Goal: Transaction & Acquisition: Purchase product/service

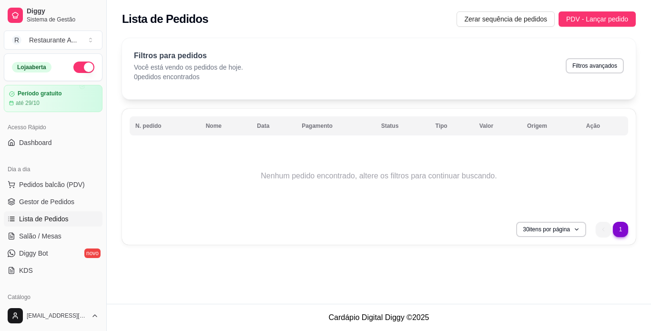
click at [75, 221] on link "Lista de Pedidos" at bounding box center [53, 218] width 99 height 15
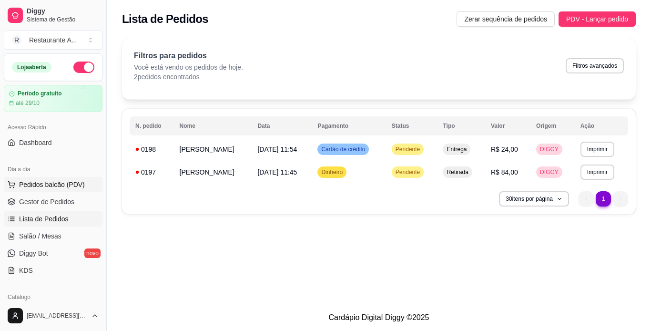
click at [59, 184] on span "Pedidos balcão (PDV)" at bounding box center [52, 185] width 66 height 10
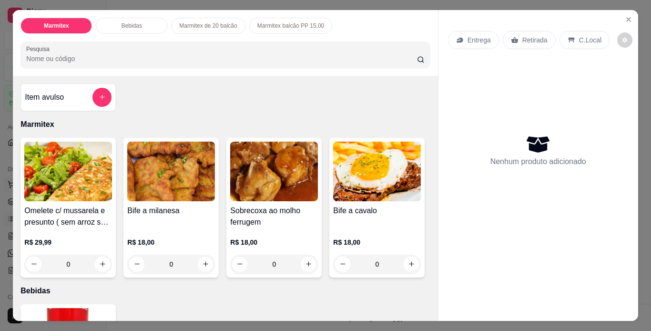
click at [59, 184] on img at bounding box center [68, 172] width 88 height 60
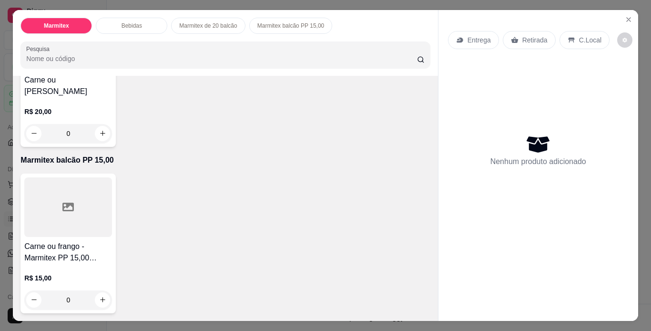
scroll to position [587, 0]
click at [100, 297] on icon "increase-product-quantity" at bounding box center [102, 299] width 5 height 5
type input "1"
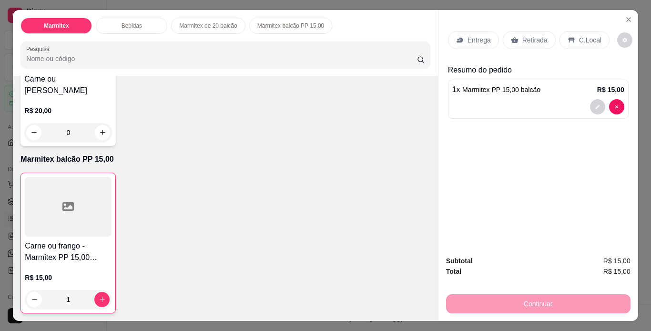
click at [45, 88] on h4 "Carne ou [PERSON_NAME]" at bounding box center [68, 84] width 88 height 23
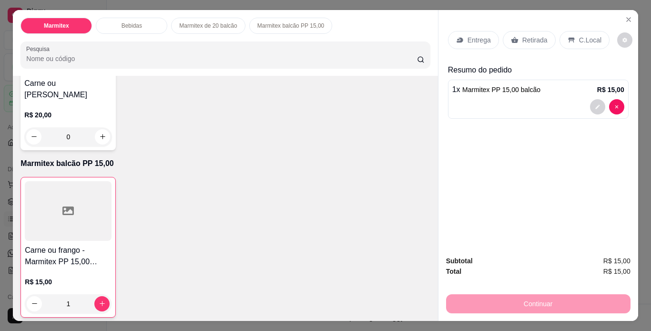
scroll to position [473, 0]
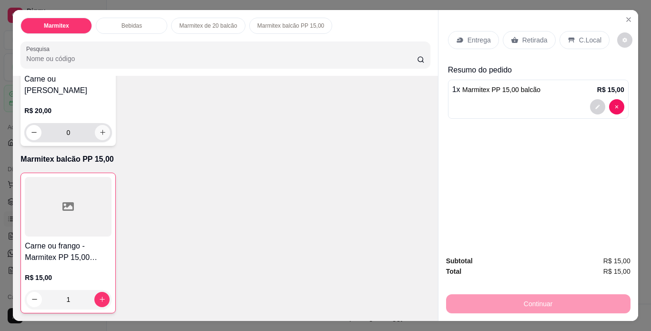
click at [99, 136] on icon "increase-product-quantity" at bounding box center [102, 132] width 7 height 7
type input "1"
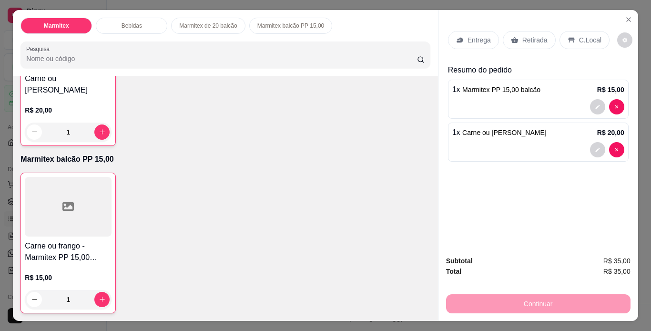
click at [532, 35] on p "Retirada" at bounding box center [534, 40] width 25 height 10
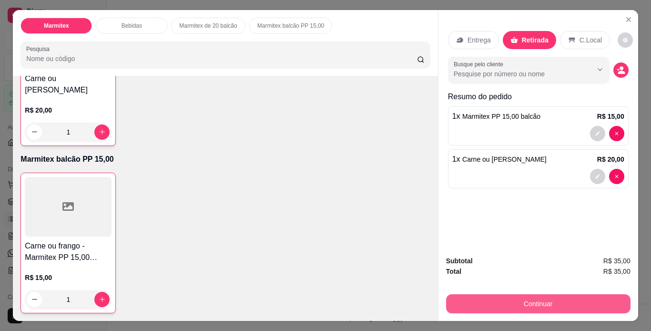
click at [503, 302] on button "Continuar" at bounding box center [538, 303] width 184 height 19
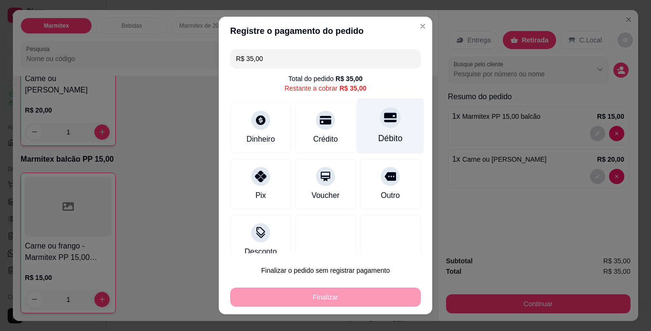
click at [378, 139] on div "Débito" at bounding box center [390, 138] width 24 height 12
type input "R$ 0,00"
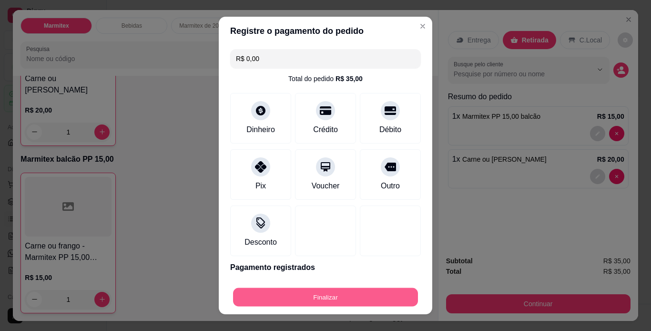
click at [327, 297] on button "Finalizar" at bounding box center [325, 297] width 185 height 19
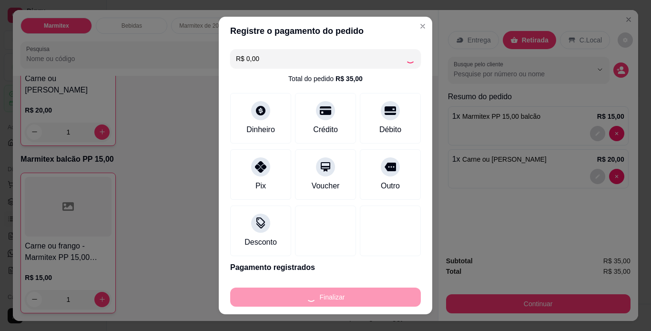
type input "0"
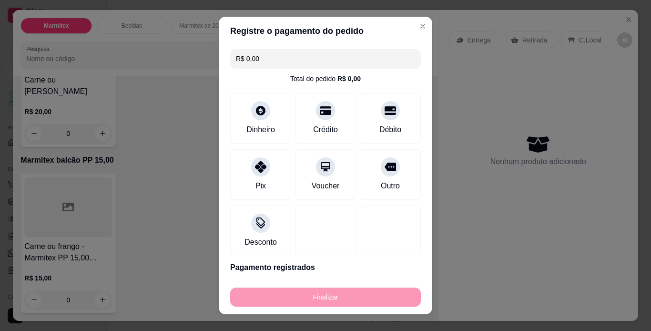
type input "-R$ 35,00"
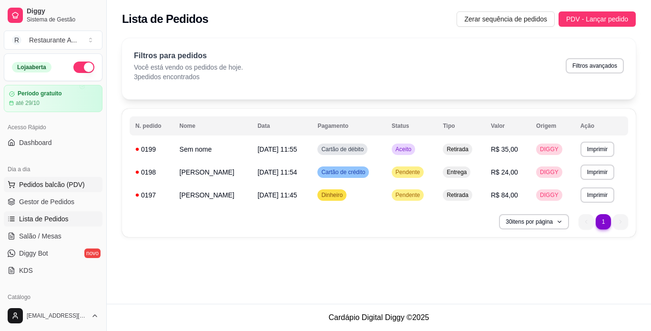
click at [61, 181] on span "Pedidos balcão (PDV)" at bounding box center [52, 185] width 66 height 10
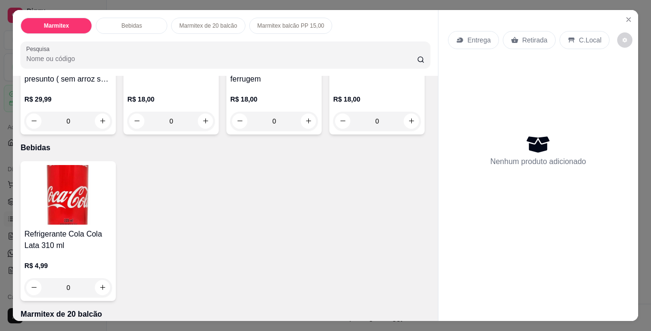
scroll to position [153, 0]
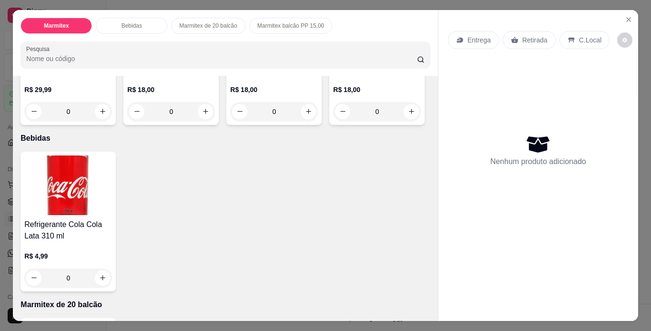
click at [77, 85] on p "R$ 29,99" at bounding box center [68, 90] width 88 height 10
click at [158, 85] on p "R$ 18,00" at bounding box center [171, 90] width 88 height 10
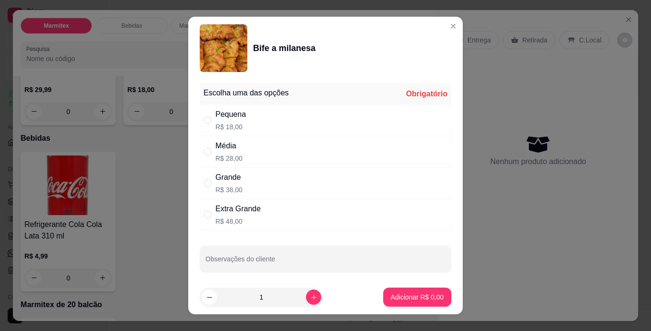
click at [233, 152] on div "Média R$ 28,00" at bounding box center [228, 151] width 27 height 23
radio input "true"
click at [310, 300] on icon "increase-product-quantity" at bounding box center [313, 297] width 7 height 7
type input "2"
click at [419, 307] on footer "2 Adicionar R$ 56,00" at bounding box center [325, 297] width 275 height 34
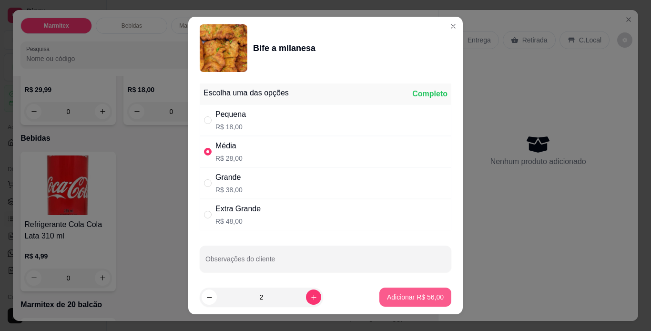
click at [409, 295] on p "Adicionar R$ 56,00" at bounding box center [415, 297] width 57 height 10
type input "2"
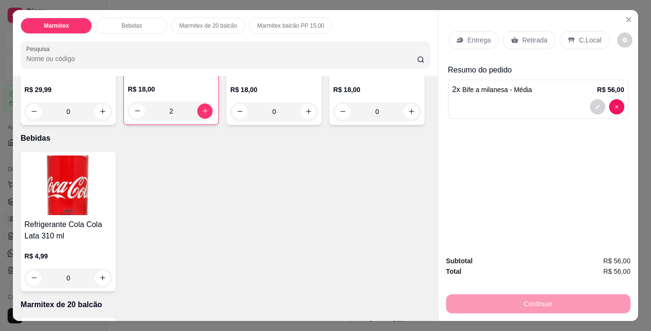
click at [528, 35] on p "Retirada" at bounding box center [534, 40] width 25 height 10
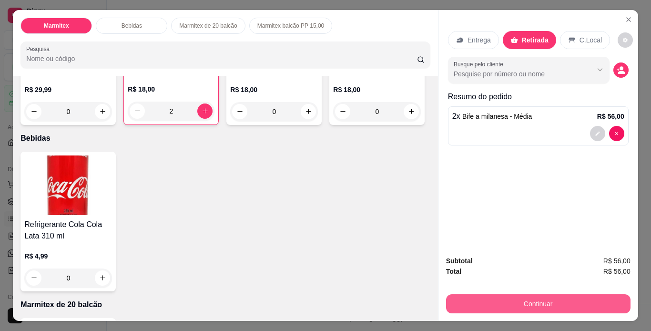
click at [534, 301] on button "Continuar" at bounding box center [538, 303] width 184 height 19
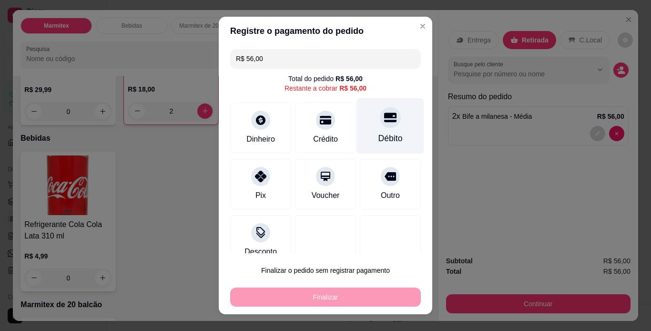
click at [378, 137] on div "Débito" at bounding box center [390, 138] width 24 height 12
type input "R$ 0,00"
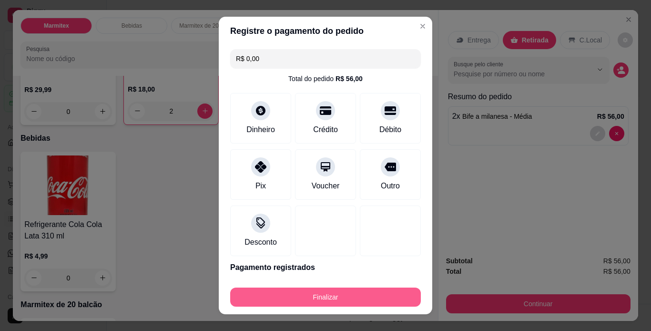
click at [348, 292] on button "Finalizar" at bounding box center [325, 296] width 191 height 19
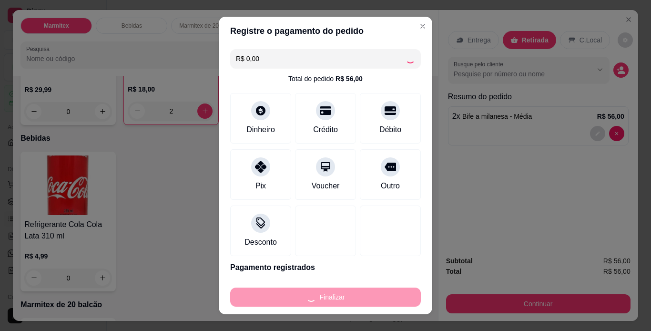
type input "0"
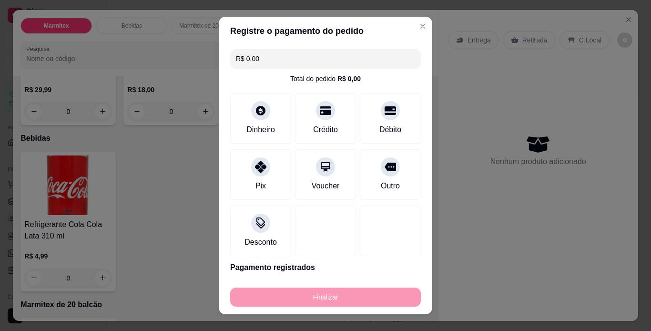
type input "-R$ 56,00"
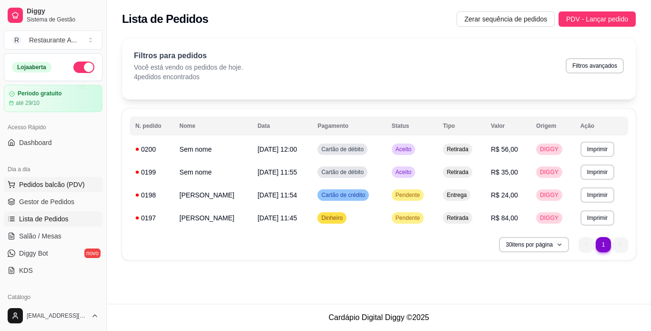
click at [60, 187] on span "Pedidos balcão (PDV)" at bounding box center [52, 185] width 66 height 10
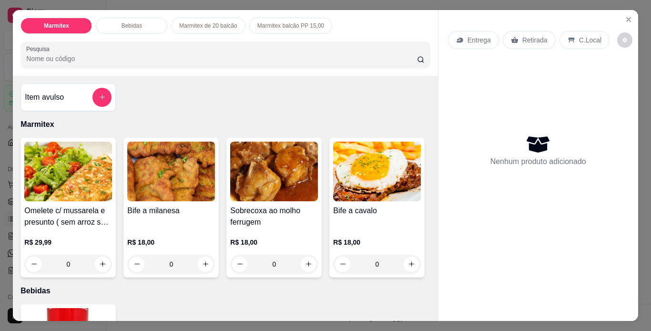
click at [164, 217] on div "Bife a milanesa" at bounding box center [171, 216] width 88 height 23
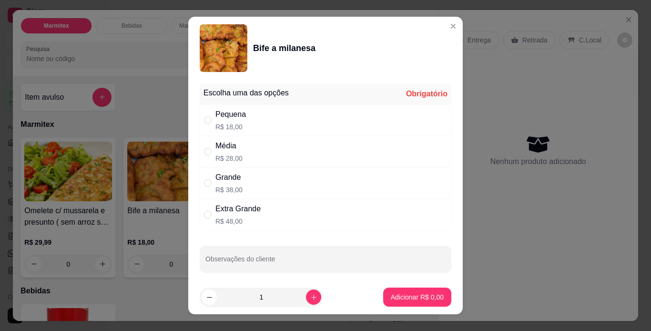
click at [317, 150] on div "Média R$ 28,00" at bounding box center [326, 151] width 252 height 31
radio input "true"
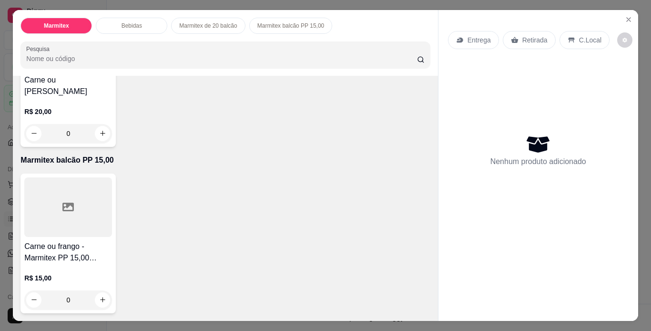
scroll to position [477, 0]
click at [103, 141] on button "increase-product-quantity" at bounding box center [102, 133] width 15 height 15
type input "1"
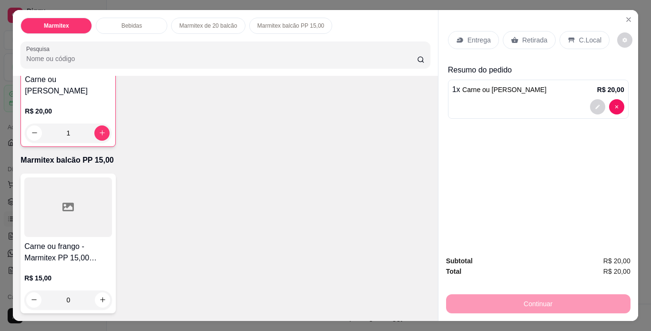
click at [525, 35] on p "Retirada" at bounding box center [534, 40] width 25 height 10
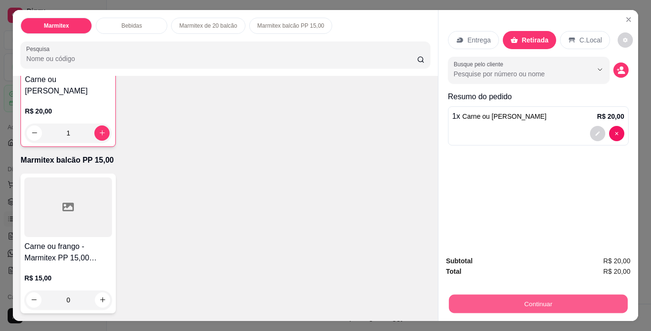
click at [509, 301] on button "Continuar" at bounding box center [538, 304] width 179 height 19
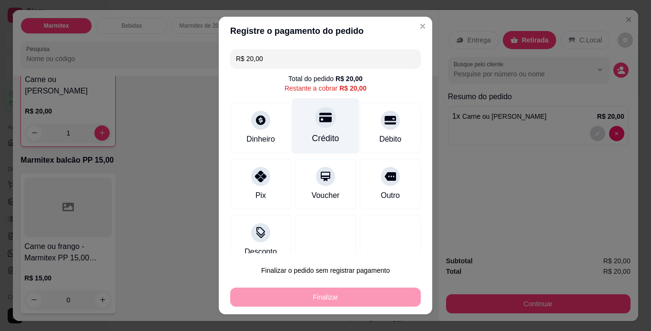
click at [304, 119] on div "Crédito" at bounding box center [325, 126] width 67 height 56
type input "R$ 0,00"
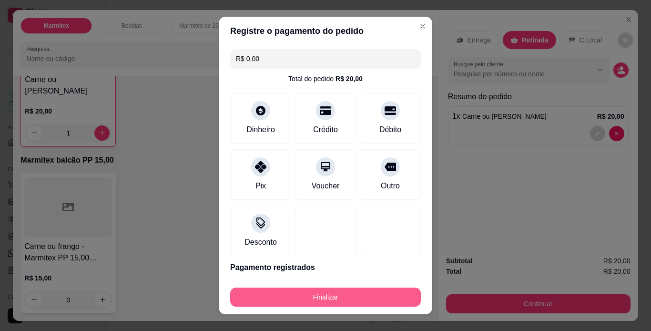
click at [323, 293] on button "Finalizar" at bounding box center [325, 296] width 191 height 19
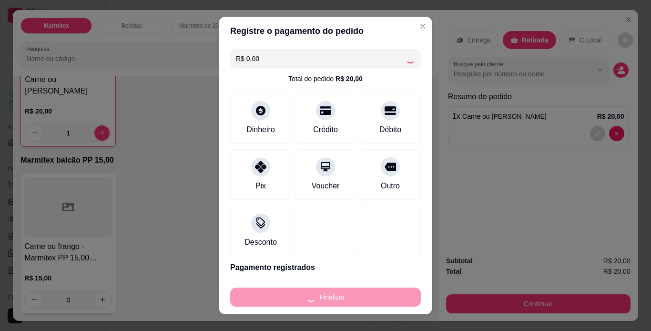
type input "0"
type input "-R$ 20,00"
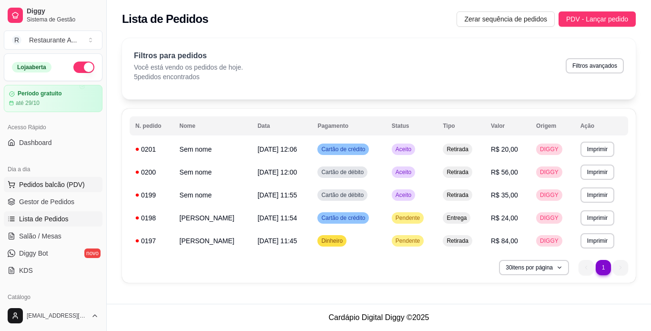
click at [64, 188] on span "Pedidos balcão (PDV)" at bounding box center [52, 185] width 66 height 10
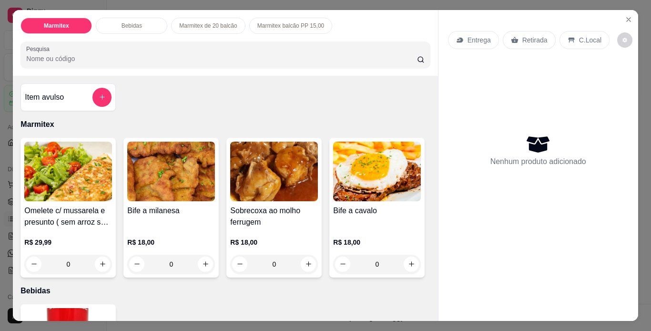
click at [140, 216] on div "Bife a milanesa" at bounding box center [171, 216] width 88 height 23
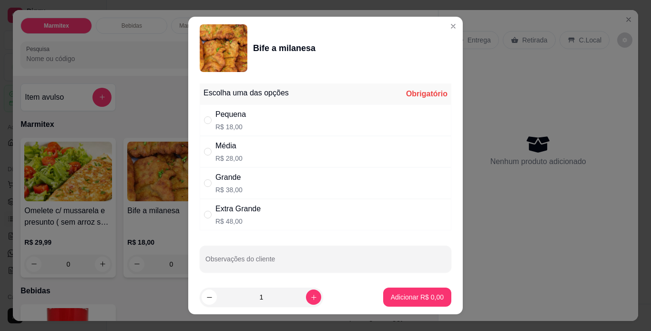
click at [297, 149] on div "Média R$ 28,00" at bounding box center [326, 151] width 252 height 31
radio input "true"
click at [310, 298] on icon "increase-product-quantity" at bounding box center [313, 297] width 7 height 7
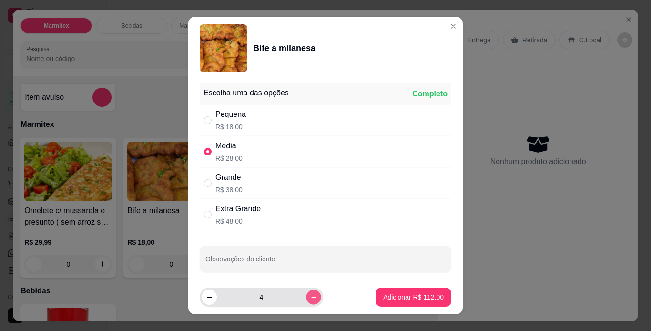
click at [310, 298] on icon "increase-product-quantity" at bounding box center [313, 297] width 7 height 7
type input "8"
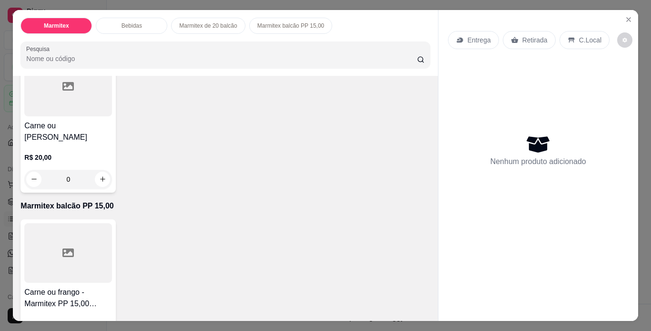
scroll to position [419, 0]
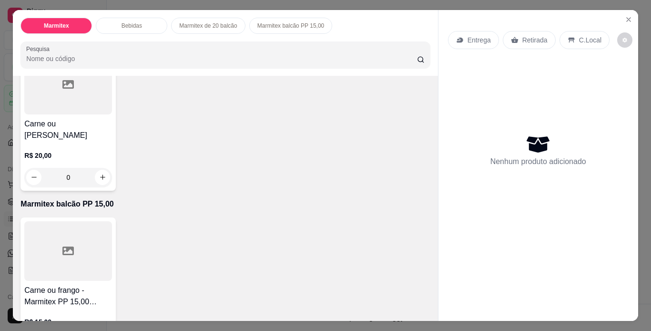
click at [95, 114] on div at bounding box center [68, 85] width 88 height 60
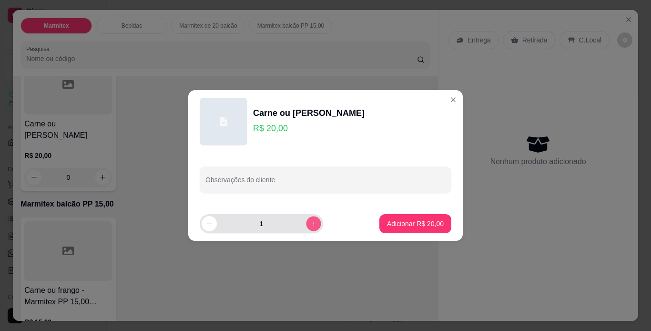
click at [310, 224] on icon "increase-product-quantity" at bounding box center [313, 223] width 7 height 7
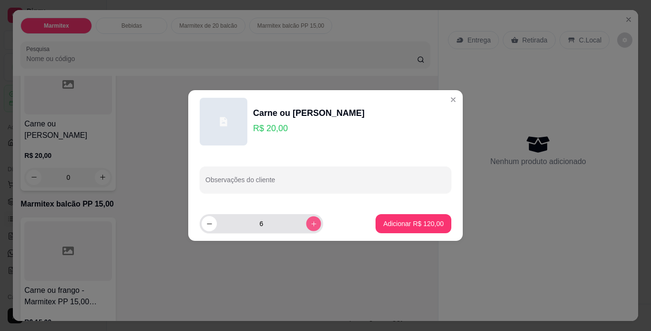
click at [310, 224] on icon "increase-product-quantity" at bounding box center [313, 223] width 7 height 7
type input "8"
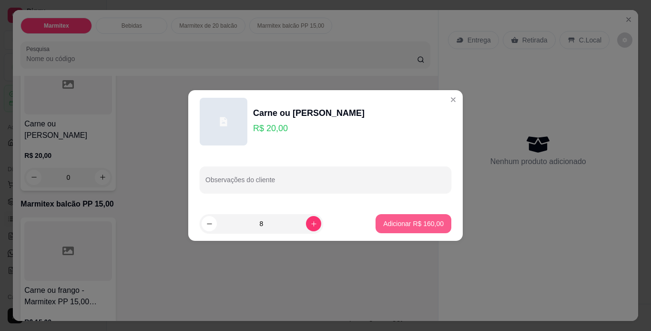
click at [419, 225] on p "Adicionar R$ 160,00" at bounding box center [413, 224] width 61 height 10
type input "8"
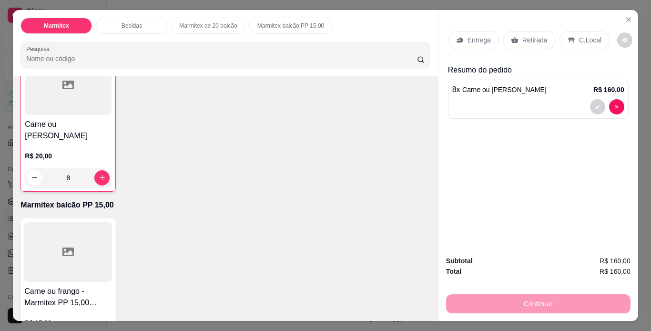
click at [533, 38] on p "Retirada" at bounding box center [534, 40] width 25 height 10
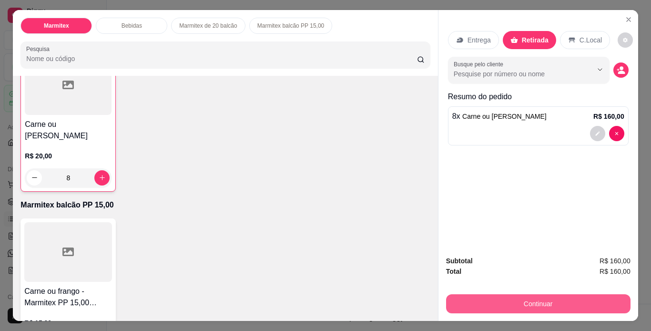
click at [538, 295] on button "Continuar" at bounding box center [538, 303] width 184 height 19
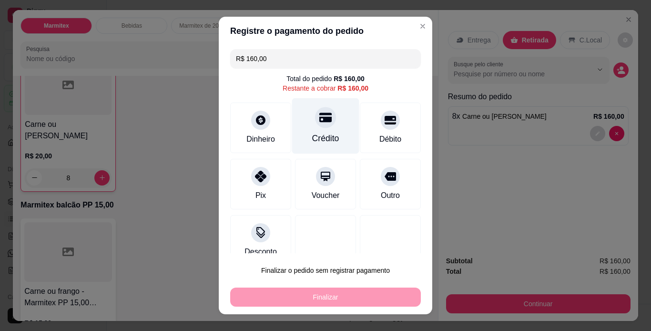
click at [328, 131] on div "Crédito" at bounding box center [325, 126] width 67 height 56
type input "R$ 0,00"
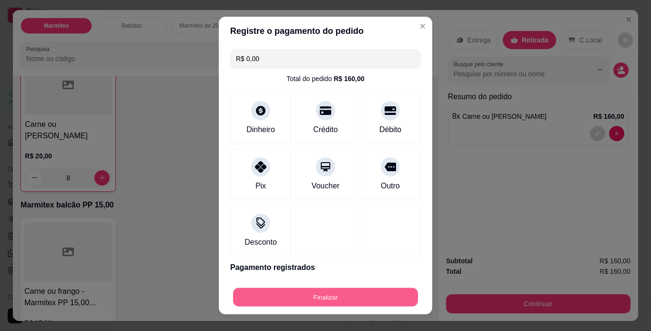
click at [363, 293] on button "Finalizar" at bounding box center [325, 297] width 185 height 19
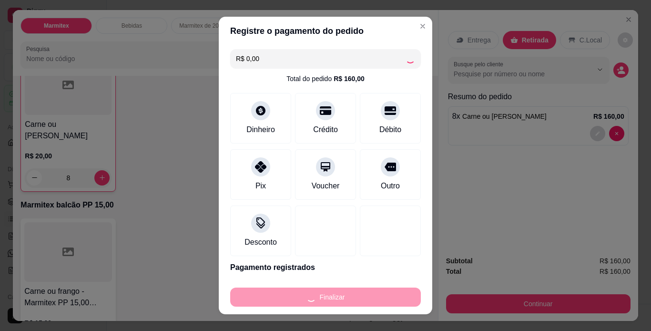
type input "0"
type input "-R$ 160,00"
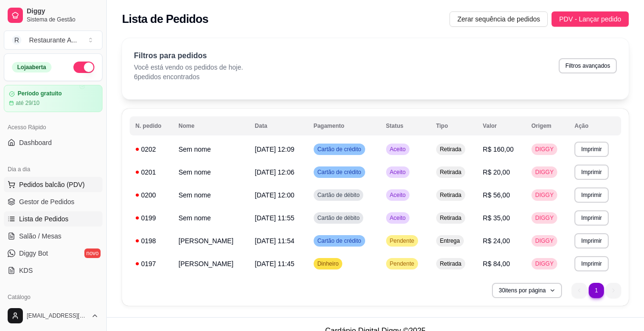
click at [78, 188] on span "Pedidos balcão (PDV)" at bounding box center [52, 185] width 66 height 10
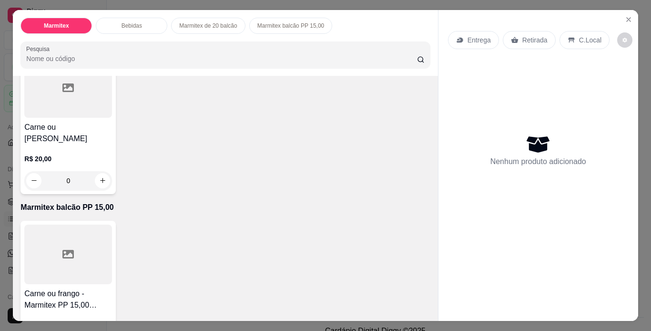
scroll to position [439, 0]
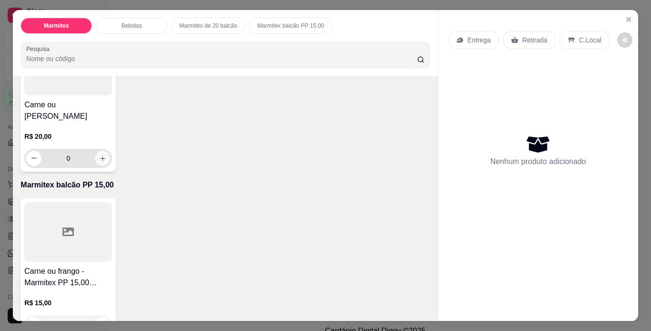
click at [102, 162] on icon "increase-product-quantity" at bounding box center [102, 158] width 7 height 7
type input "1"
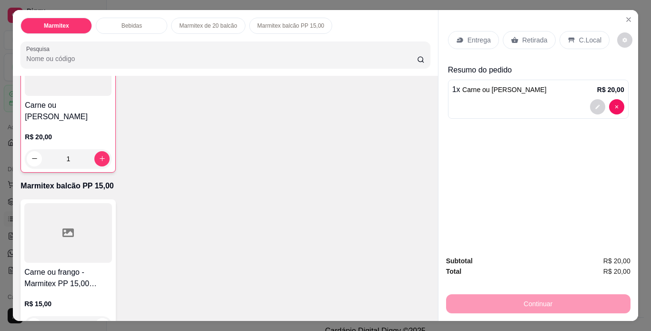
click at [526, 35] on p "Retirada" at bounding box center [534, 40] width 25 height 10
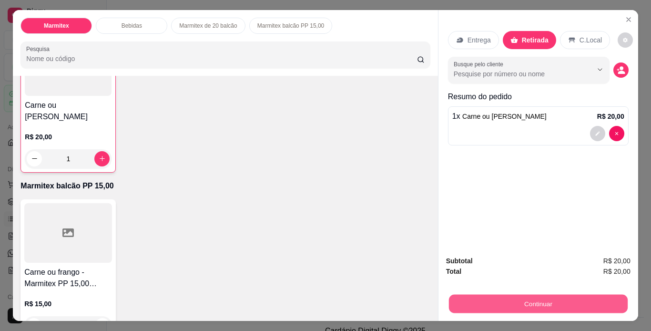
click at [578, 298] on button "Continuar" at bounding box center [538, 304] width 179 height 19
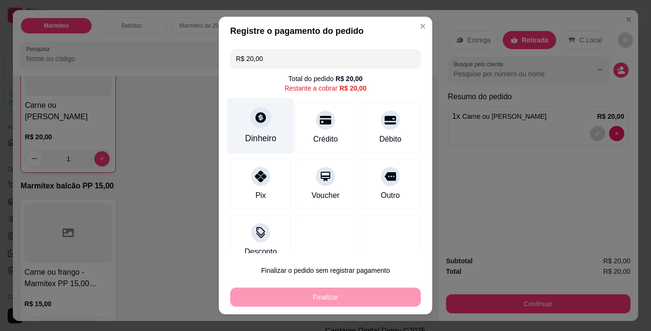
click at [257, 141] on div "Dinheiro" at bounding box center [260, 138] width 31 height 12
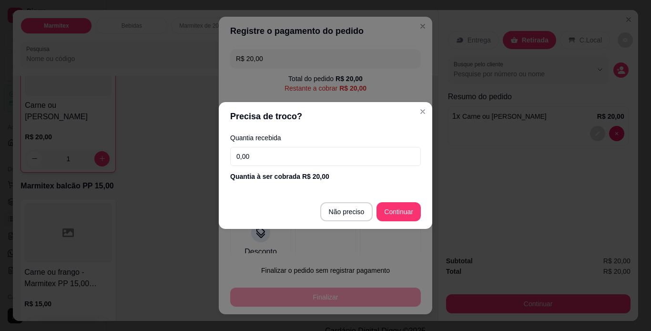
click at [314, 159] on input "0,00" at bounding box center [325, 156] width 191 height 19
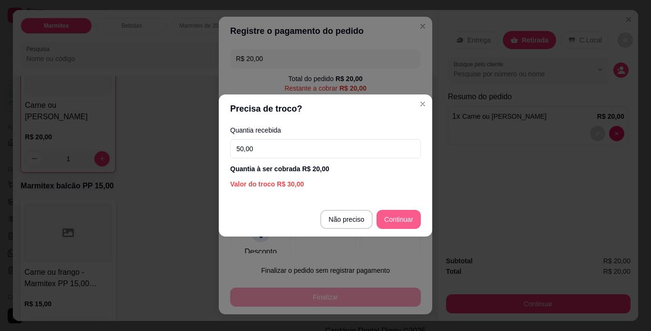
type input "50,00"
type input "R$ 0,00"
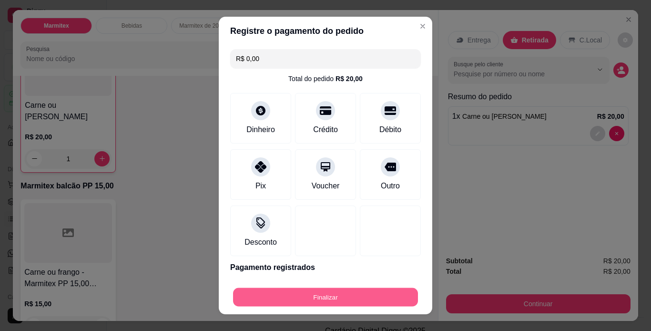
click at [334, 298] on button "Finalizar" at bounding box center [325, 297] width 185 height 19
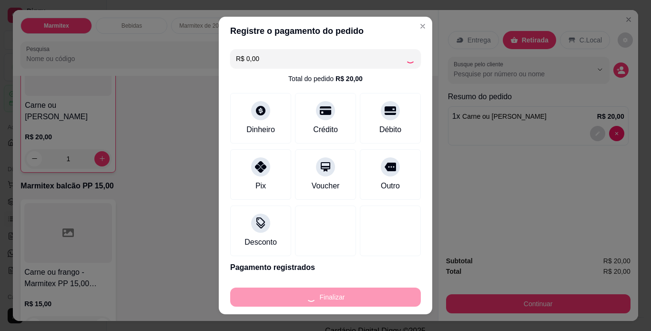
type input "0"
type input "-R$ 20,00"
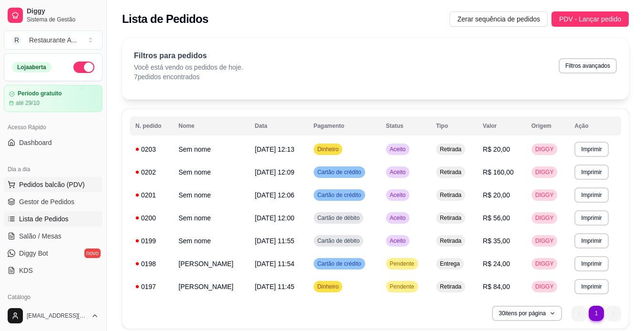
click at [77, 182] on span "Pedidos balcão (PDV)" at bounding box center [52, 185] width 66 height 10
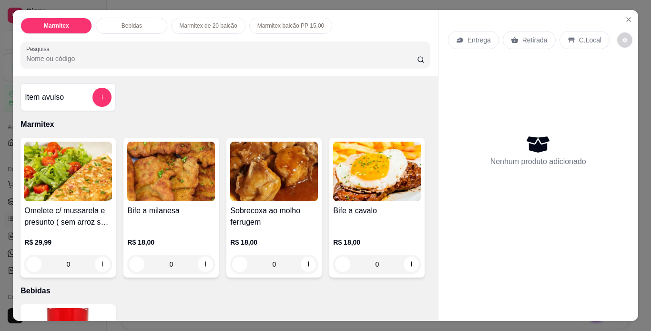
click at [142, 205] on h4 "Bife a milanesa" at bounding box center [171, 210] width 88 height 11
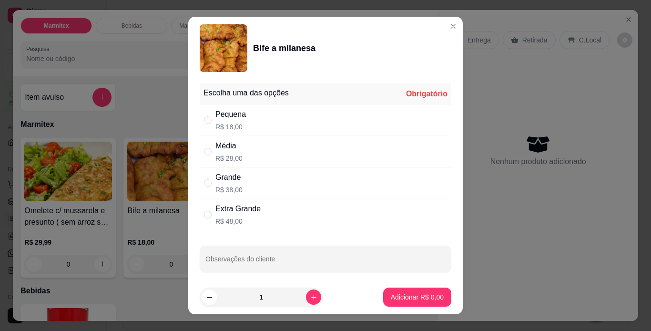
click at [334, 149] on div "Média R$ 28,00" at bounding box center [326, 151] width 252 height 31
radio input "true"
click at [424, 295] on p "Adicionar R$ 28,00" at bounding box center [415, 297] width 57 height 10
type input "1"
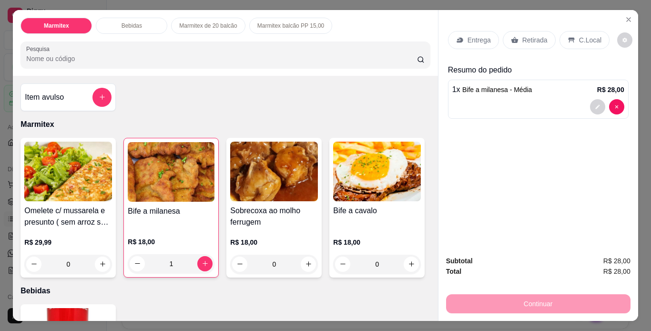
click at [533, 35] on p "Retirada" at bounding box center [534, 40] width 25 height 10
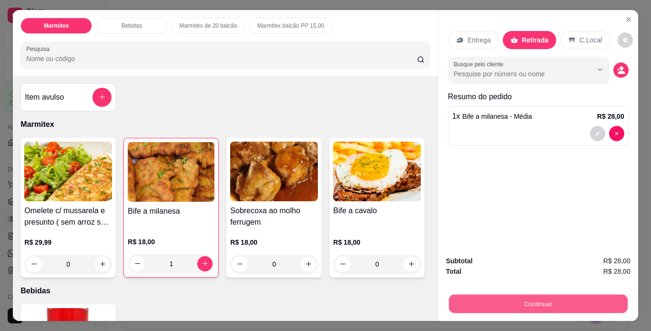
click at [480, 296] on button "Continuar" at bounding box center [538, 304] width 179 height 19
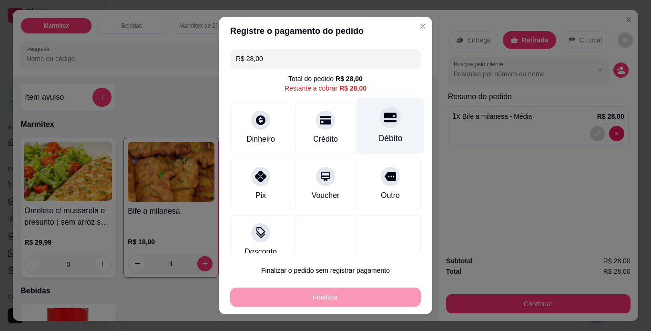
click at [388, 132] on div "Débito" at bounding box center [390, 126] width 67 height 56
type input "R$ 0,00"
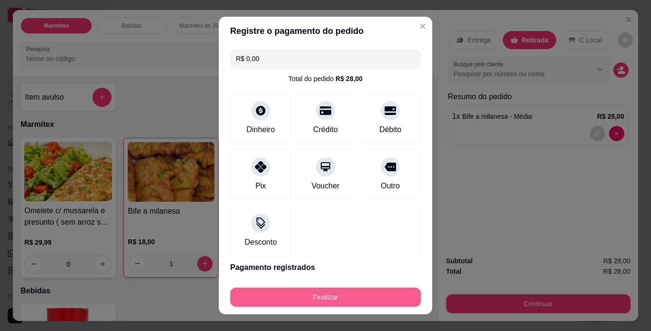
click at [348, 300] on button "Finalizar" at bounding box center [325, 296] width 191 height 19
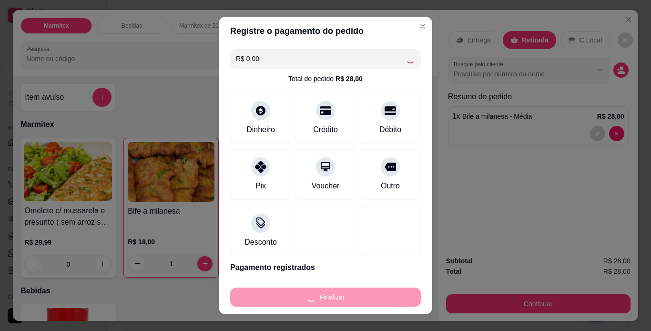
type input "0"
type input "-R$ 28,00"
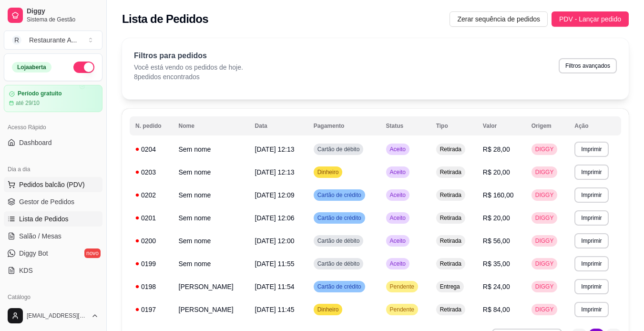
click at [67, 189] on span "Pedidos balcão (PDV)" at bounding box center [52, 185] width 66 height 10
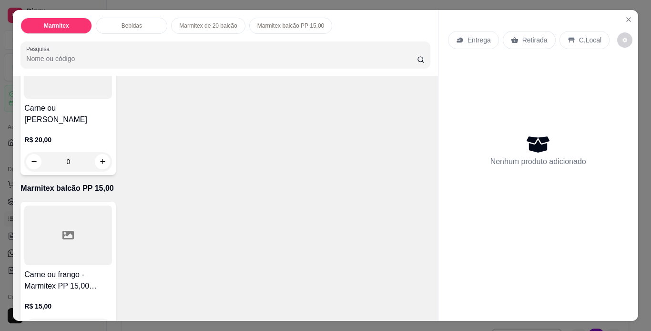
scroll to position [439, 0]
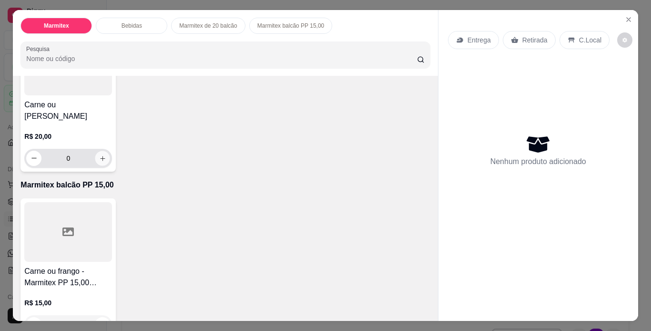
click at [100, 161] on icon "increase-product-quantity" at bounding box center [102, 158] width 5 height 5
type input "1"
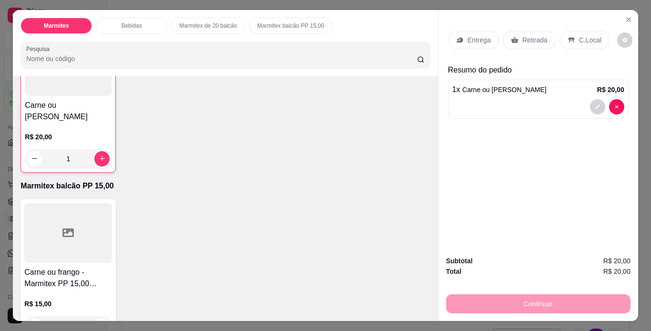
click at [522, 41] on p "Retirada" at bounding box center [534, 40] width 25 height 10
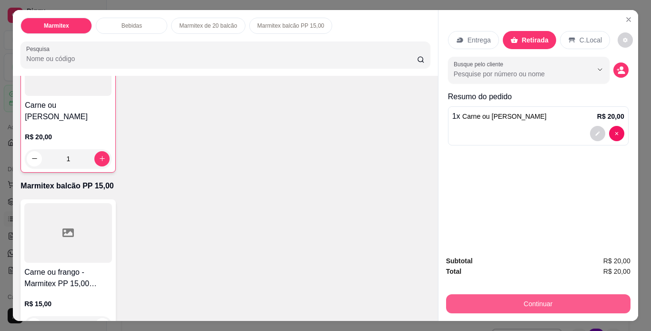
click at [521, 296] on button "Continuar" at bounding box center [538, 303] width 184 height 19
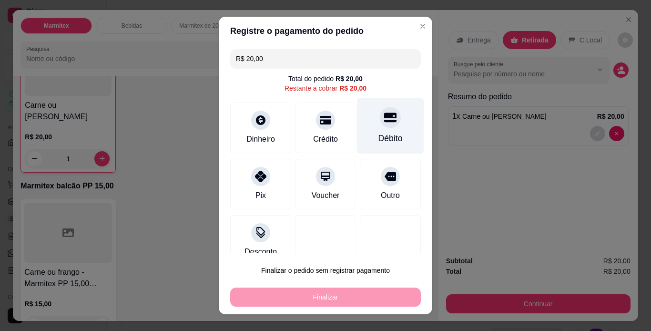
click at [378, 141] on div "Débito" at bounding box center [390, 138] width 24 height 12
type input "R$ 0,00"
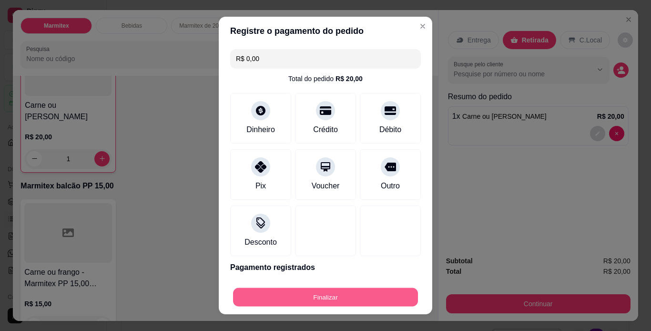
click at [305, 301] on button "Finalizar" at bounding box center [325, 297] width 185 height 19
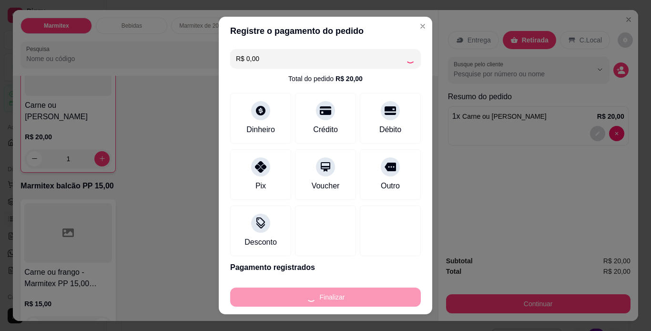
type input "0"
type input "-R$ 20,00"
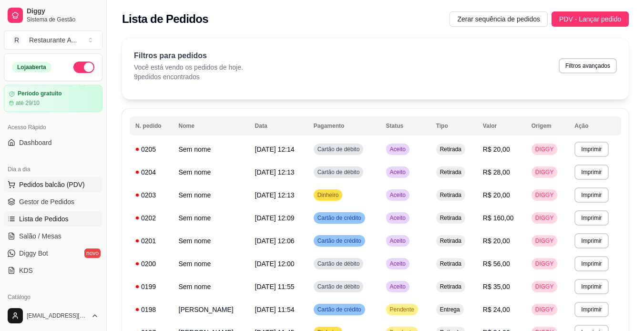
click at [79, 179] on button "Pedidos balcão (PDV)" at bounding box center [53, 184] width 99 height 15
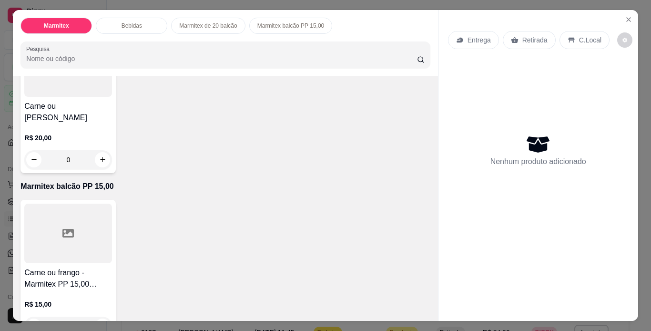
scroll to position [439, 0]
click at [78, 95] on div at bounding box center [68, 66] width 88 height 60
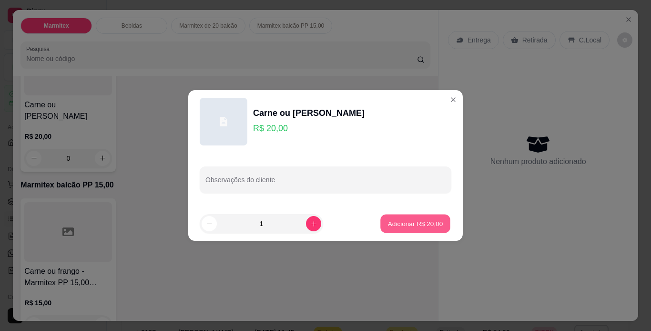
click at [416, 224] on p "Adicionar R$ 20,00" at bounding box center [415, 223] width 55 height 9
type input "1"
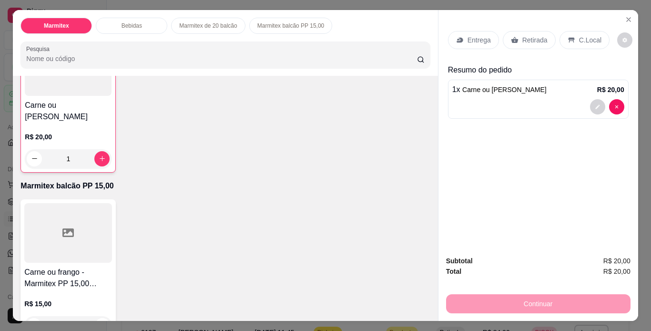
click at [536, 38] on p "Retirada" at bounding box center [534, 40] width 25 height 10
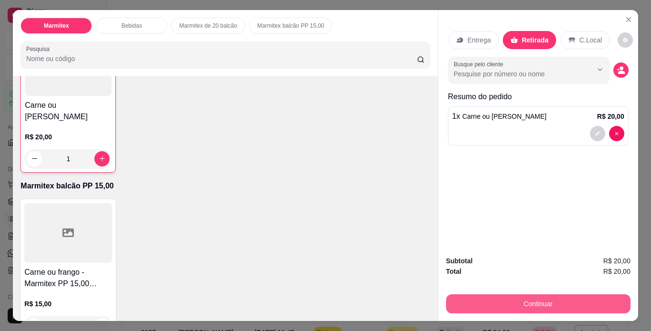
click at [561, 303] on button "Continuar" at bounding box center [538, 303] width 184 height 19
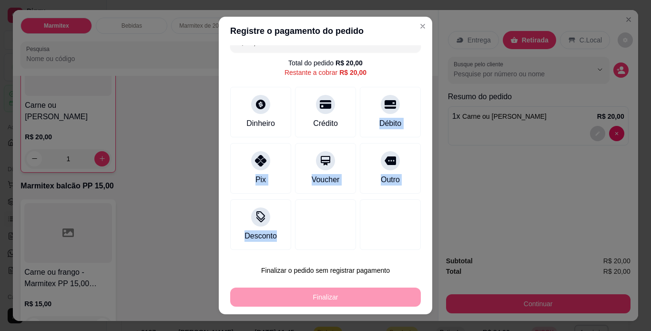
scroll to position [14, 0]
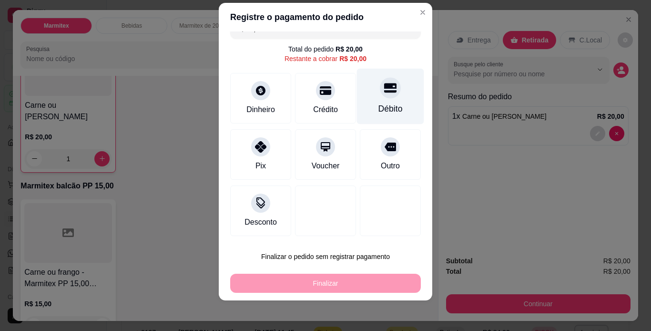
drag, startPoint x: 379, startPoint y: 129, endPoint x: 384, endPoint y: 82, distance: 46.5
click at [384, 82] on div "Débito" at bounding box center [390, 96] width 67 height 56
type input "R$ 0,00"
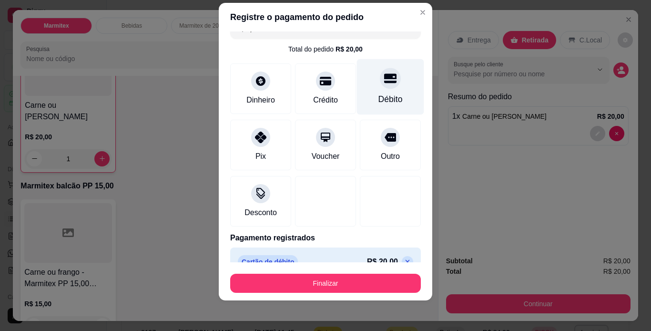
click at [384, 82] on div at bounding box center [390, 78] width 21 height 21
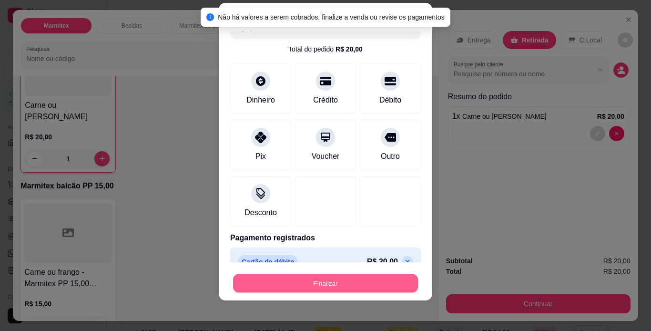
click at [328, 284] on button "Finalizar" at bounding box center [325, 283] width 185 height 19
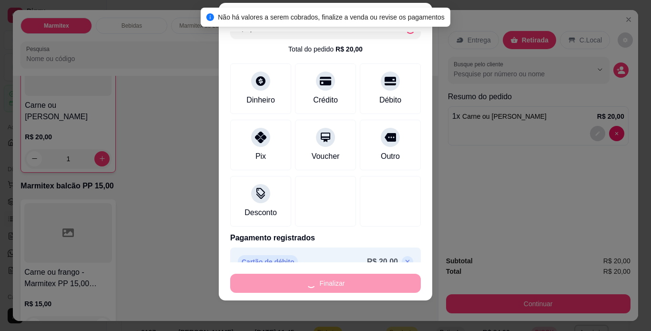
type input "0"
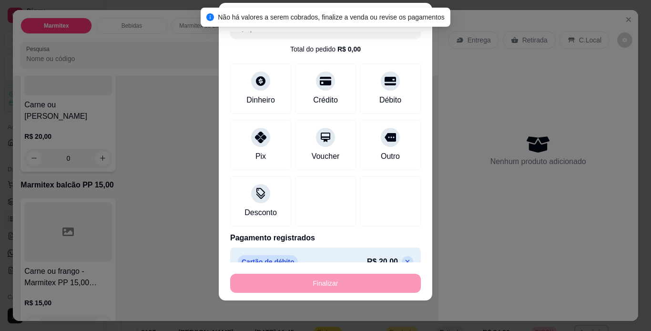
type input "-R$ 20,00"
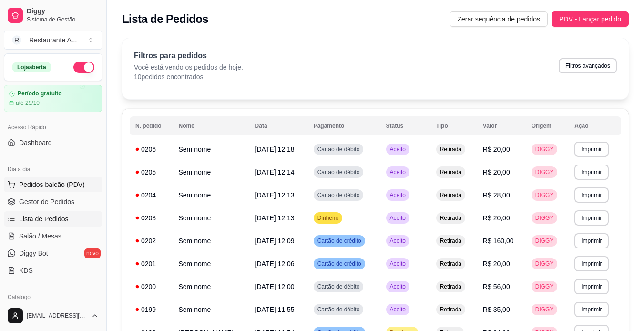
click at [69, 181] on span "Pedidos balcão (PDV)" at bounding box center [52, 185] width 66 height 10
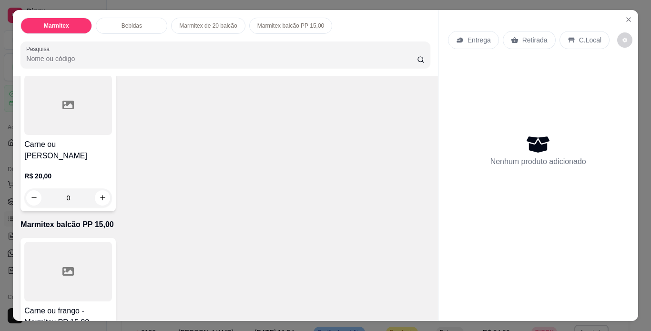
scroll to position [419, 0]
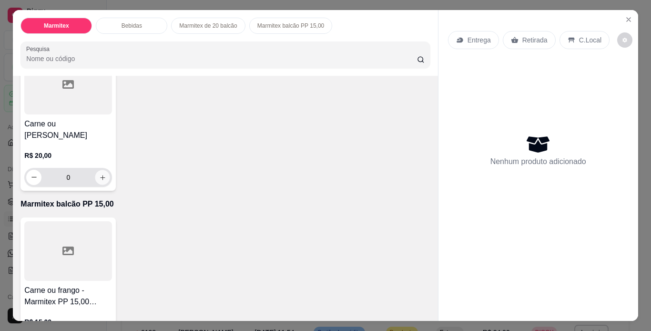
click at [102, 184] on button "increase-product-quantity" at bounding box center [102, 177] width 15 height 15
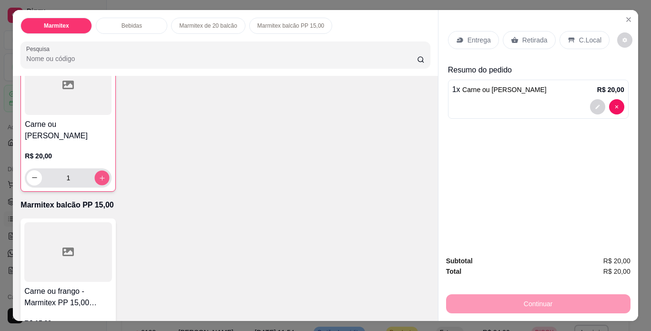
click at [102, 185] on button "increase-product-quantity" at bounding box center [102, 177] width 15 height 15
type input "2"
click at [539, 35] on p "Retirada" at bounding box center [534, 40] width 25 height 10
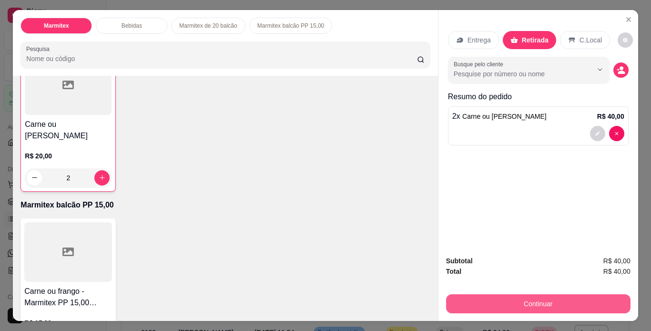
click at [528, 303] on button "Continuar" at bounding box center [538, 303] width 184 height 19
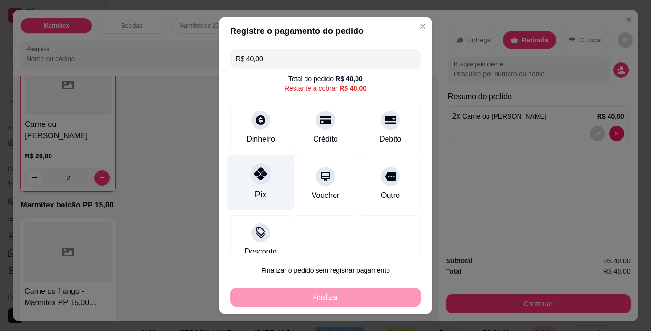
click at [258, 185] on div "Pix" at bounding box center [260, 182] width 67 height 56
type input "R$ 0,00"
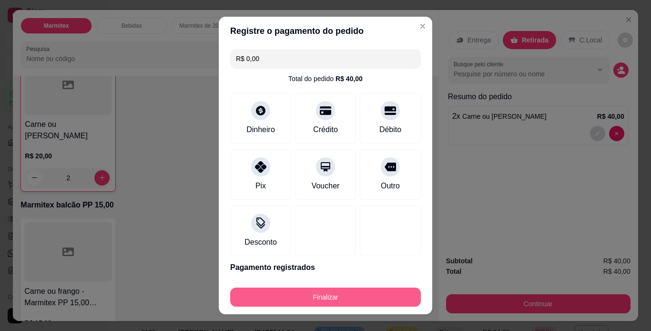
click at [335, 297] on button "Finalizar" at bounding box center [325, 296] width 191 height 19
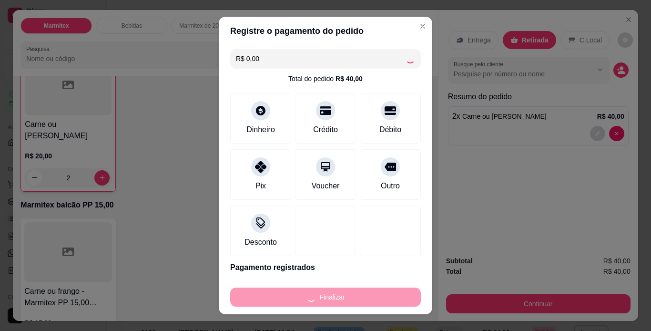
type input "0"
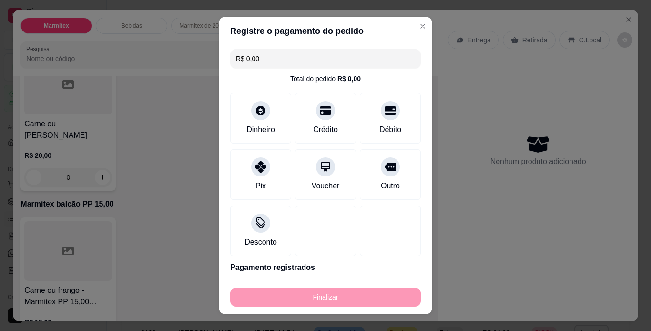
type input "-R$ 40,00"
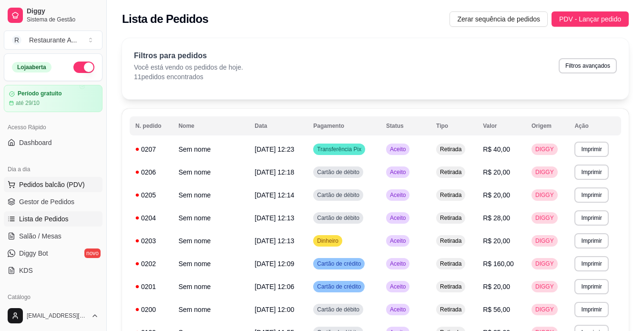
click at [68, 180] on span "Pedidos balcão (PDV)" at bounding box center [52, 185] width 66 height 10
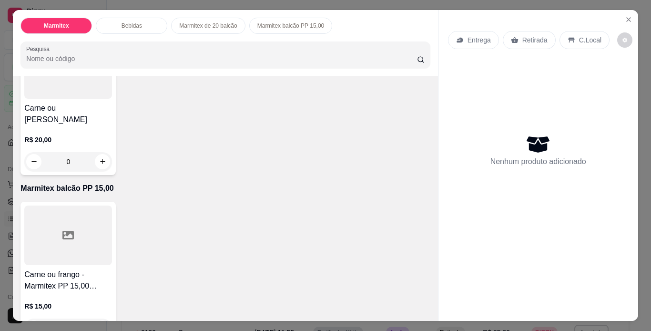
scroll to position [439, 0]
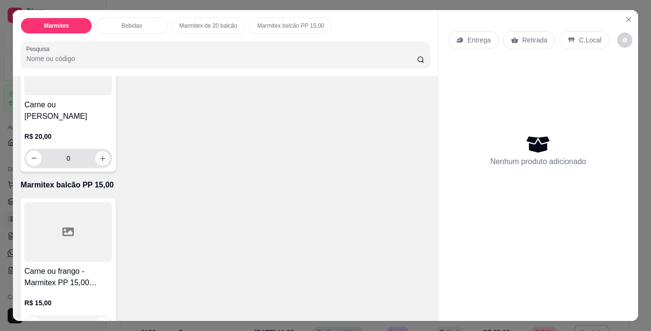
click at [103, 165] on button "increase-product-quantity" at bounding box center [102, 158] width 15 height 15
type input "1"
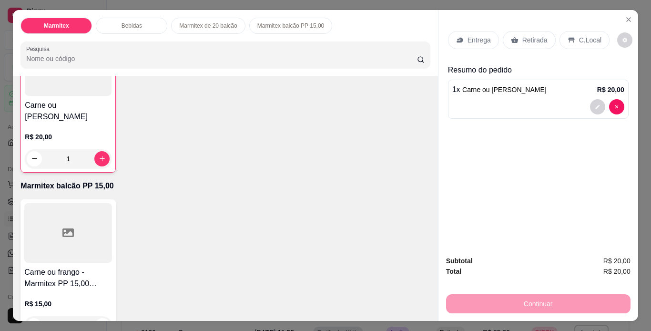
click at [527, 35] on p "Retirada" at bounding box center [534, 40] width 25 height 10
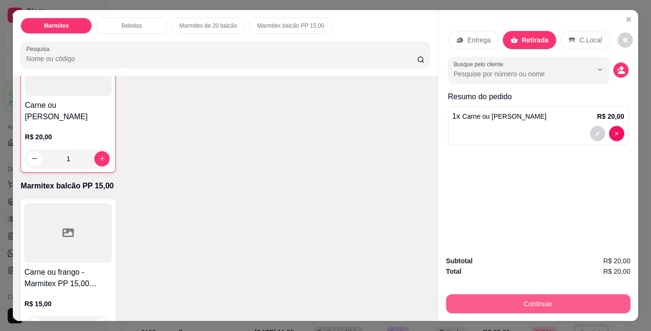
click at [539, 305] on button "Continuar" at bounding box center [538, 303] width 184 height 19
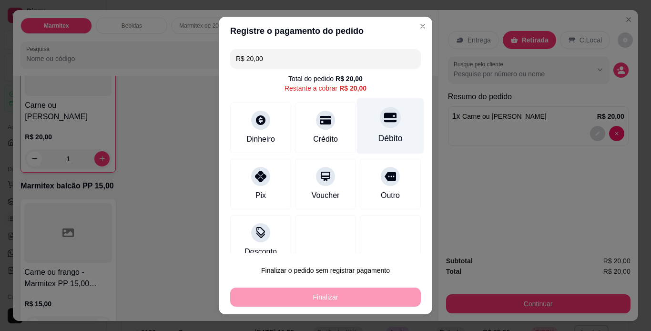
click at [382, 130] on div "Débito" at bounding box center [390, 126] width 67 height 56
type input "R$ 0,00"
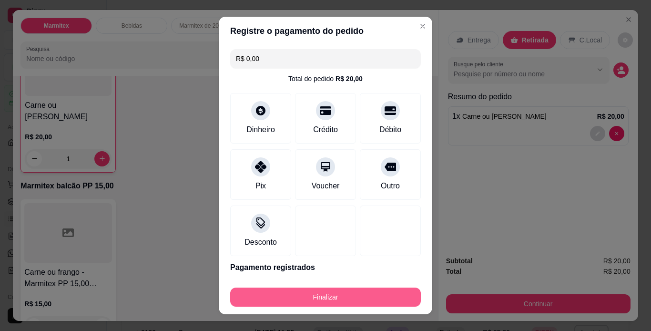
click at [338, 296] on button "Finalizar" at bounding box center [325, 296] width 191 height 19
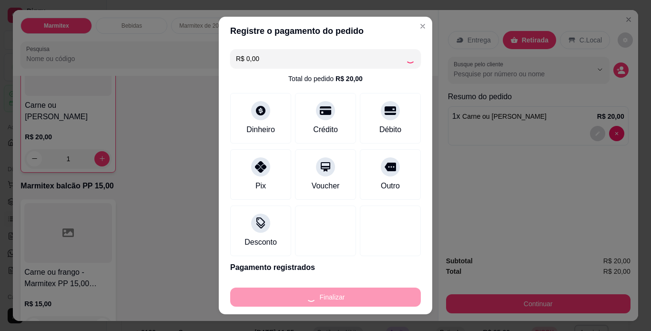
type input "0"
type input "-R$ 20,00"
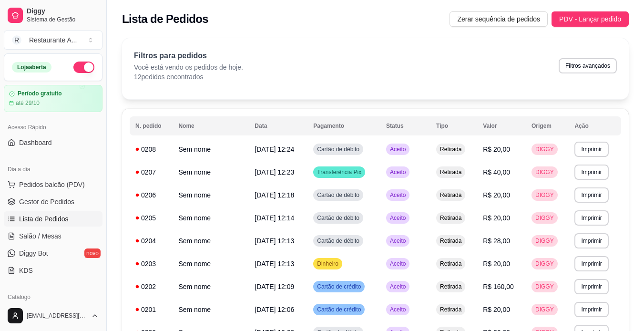
click at [430, 293] on td "Aceito" at bounding box center [405, 286] width 50 height 23
click at [79, 179] on button "Pedidos balcão (PDV)" at bounding box center [53, 184] width 99 height 15
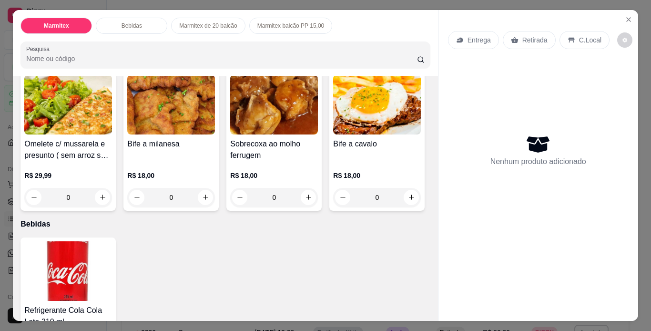
scroll to position [57, 0]
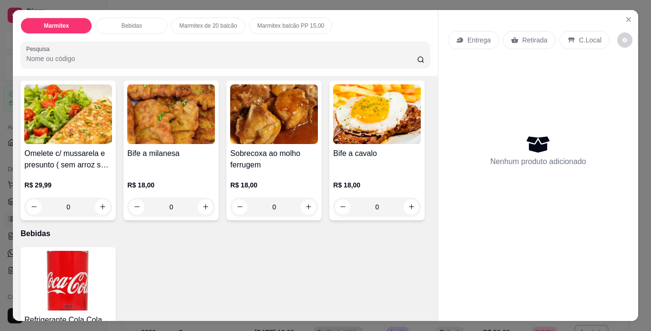
click at [184, 160] on div "Bife a milanesa" at bounding box center [171, 159] width 88 height 23
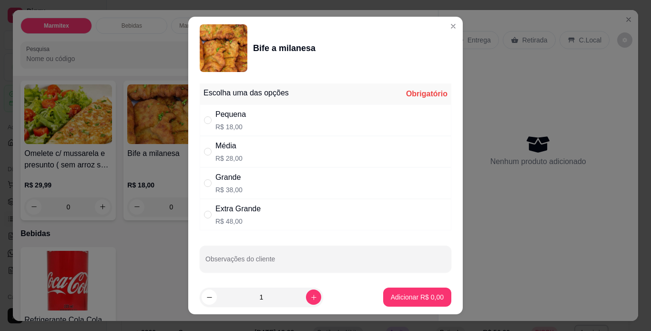
click at [308, 158] on div "Média R$ 28,00" at bounding box center [326, 151] width 252 height 31
radio input "true"
click at [310, 295] on icon "increase-product-quantity" at bounding box center [313, 297] width 7 height 7
type input "2"
click at [425, 300] on p "Adicionar R$ 56,00" at bounding box center [415, 297] width 57 height 10
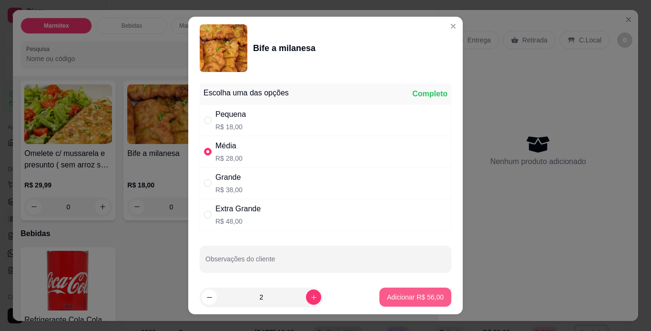
type input "2"
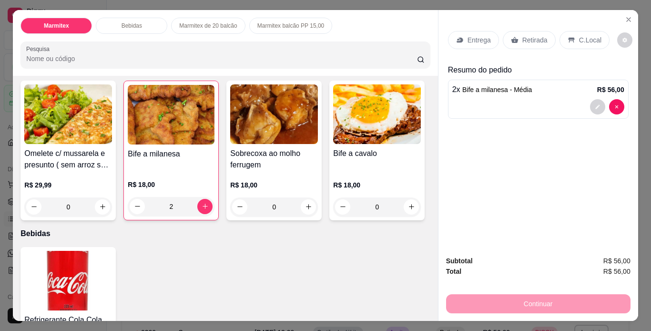
click at [521, 42] on div "Retirada" at bounding box center [529, 40] width 53 height 18
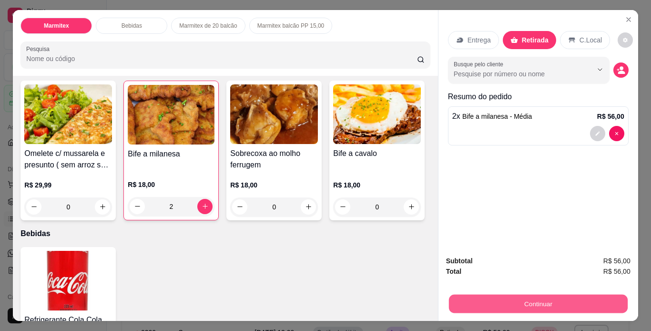
click at [562, 295] on button "Continuar" at bounding box center [538, 304] width 179 height 19
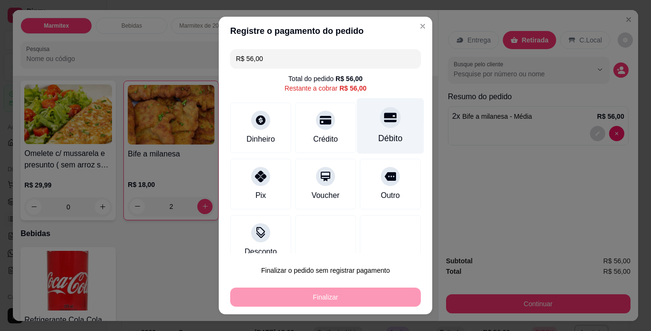
click at [380, 127] on div at bounding box center [390, 117] width 21 height 21
type input "R$ 0,00"
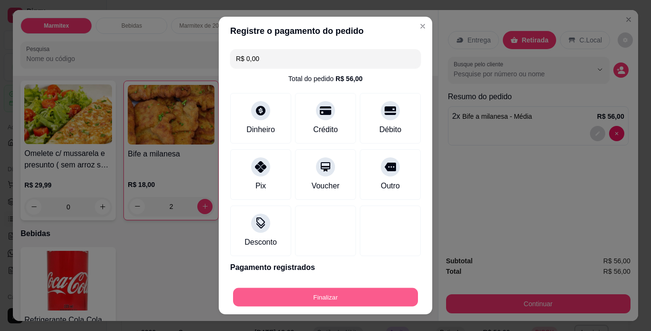
click at [363, 299] on button "Finalizar" at bounding box center [325, 297] width 185 height 19
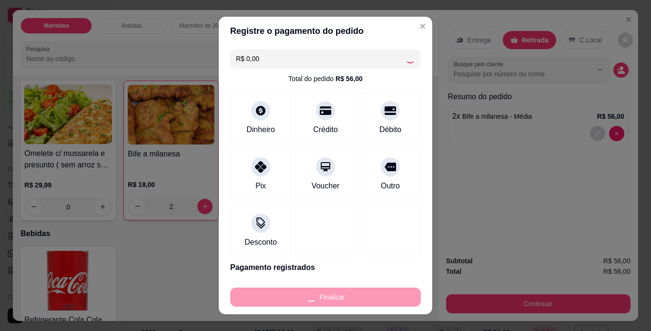
type input "0"
type input "-R$ 56,00"
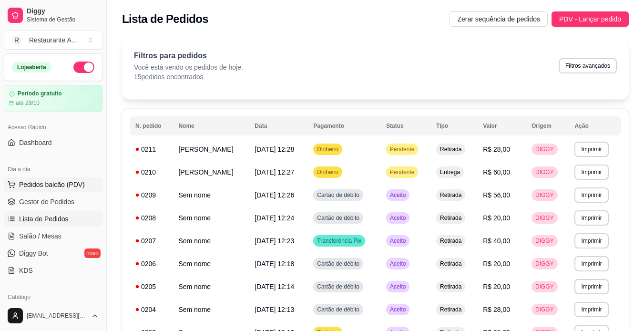
click at [67, 186] on span "Pedidos balcão (PDV)" at bounding box center [52, 185] width 66 height 10
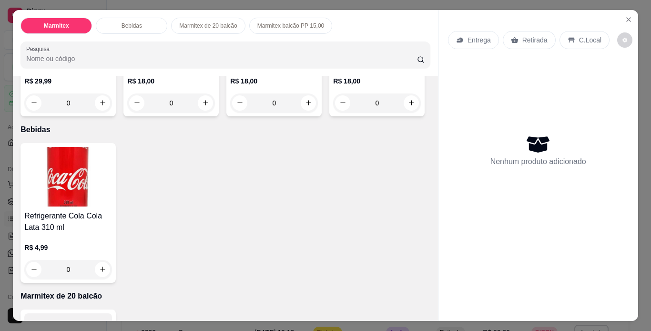
scroll to position [172, 0]
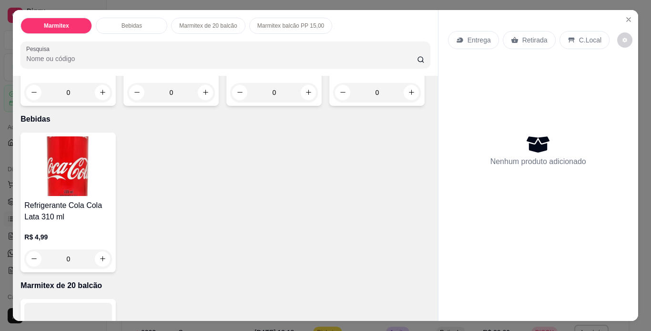
click at [427, 315] on div "Item avulso Marmitex Omelete c/ mussarela e presunto ( sem arroz sem feijão R$ …" at bounding box center [225, 198] width 425 height 245
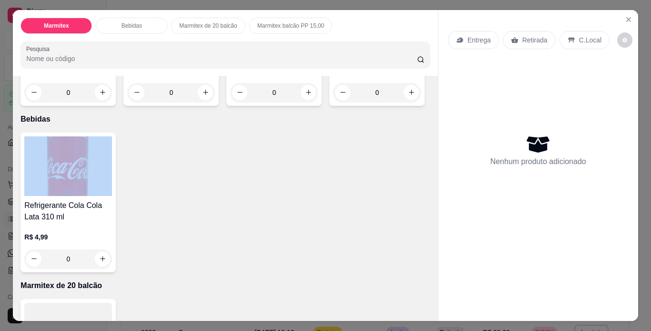
click at [427, 315] on div "Item avulso Marmitex Omelete c/ mussarela e presunto ( sem arroz sem feijão R$ …" at bounding box center [225, 198] width 425 height 245
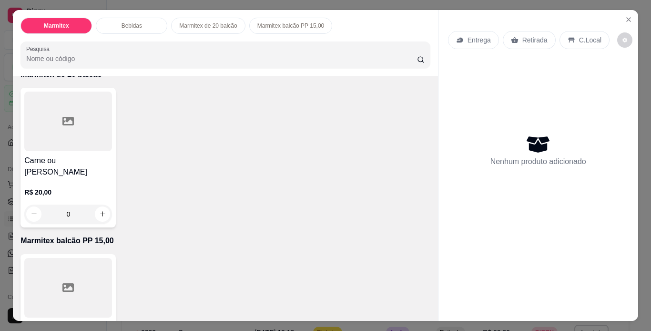
scroll to position [400, 0]
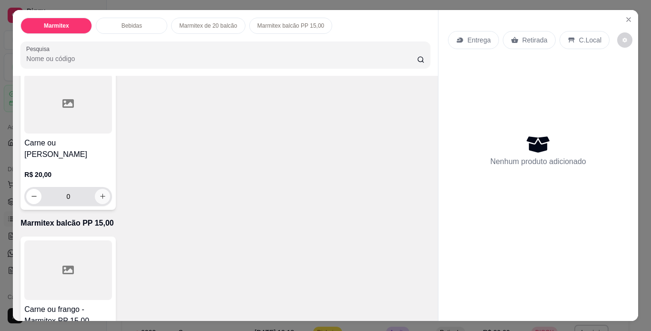
click at [100, 200] on icon "increase-product-quantity" at bounding box center [102, 196] width 7 height 7
type input "1"
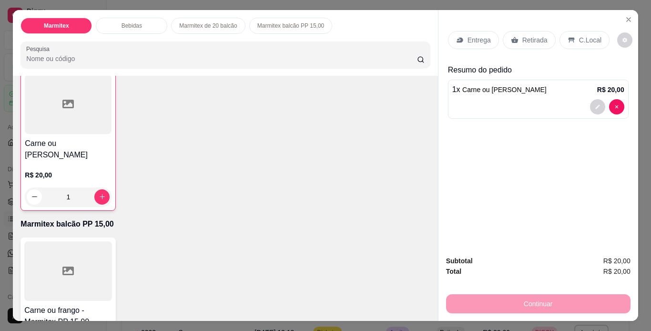
click at [522, 40] on p "Retirada" at bounding box center [534, 40] width 25 height 10
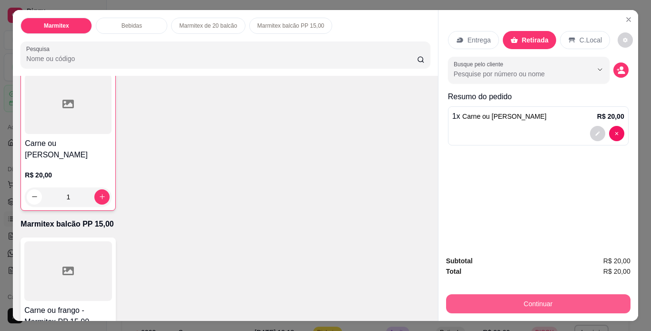
click at [529, 305] on button "Continuar" at bounding box center [538, 303] width 184 height 19
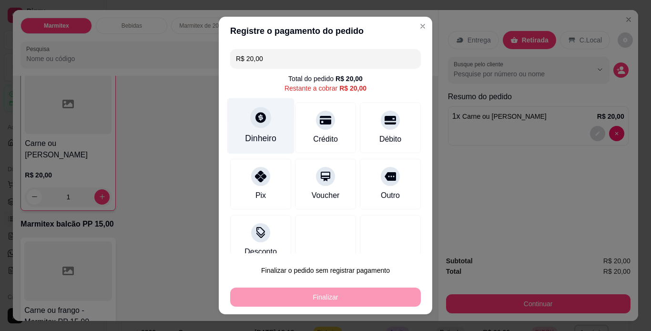
click at [269, 140] on div "Dinheiro" at bounding box center [260, 138] width 31 height 12
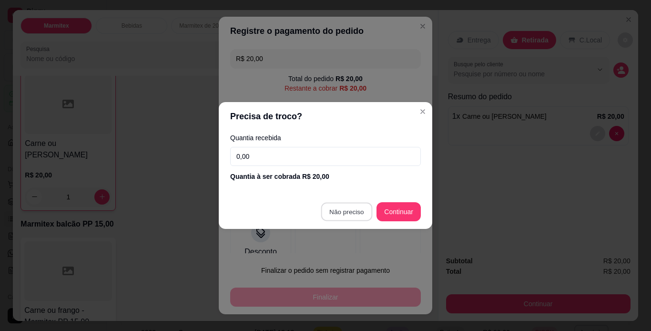
type input "R$ 0,00"
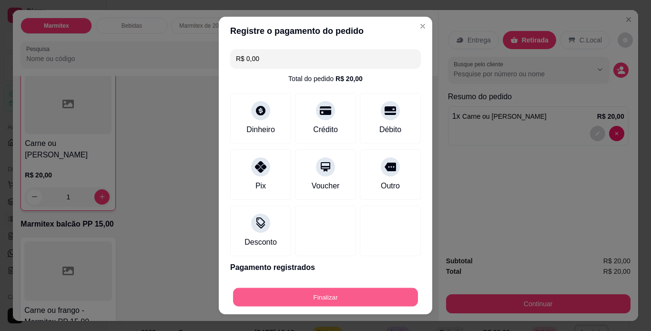
click at [349, 301] on button "Finalizar" at bounding box center [325, 297] width 185 height 19
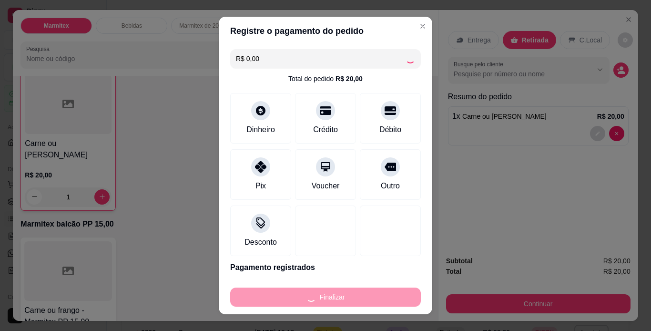
type input "0"
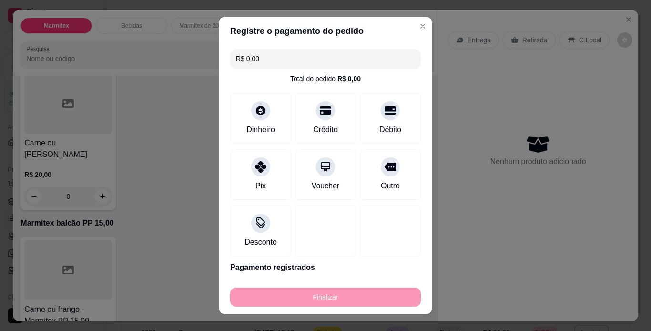
type input "-R$ 20,00"
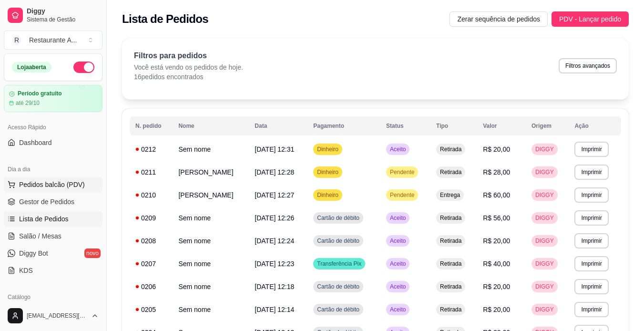
click at [57, 182] on span "Pedidos balcão (PDV)" at bounding box center [52, 185] width 66 height 10
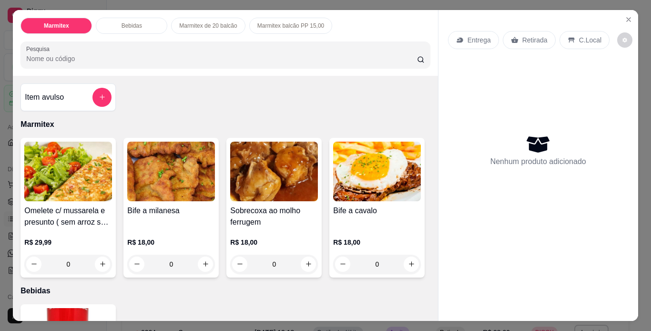
click at [159, 208] on h4 "Bife a milanesa" at bounding box center [171, 210] width 88 height 11
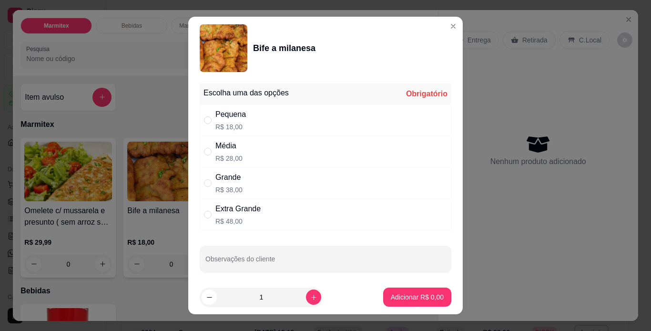
click at [276, 154] on div "Média R$ 28,00" at bounding box center [326, 151] width 252 height 31
radio input "true"
click at [420, 294] on p "Adicionar R$ 28,00" at bounding box center [415, 297] width 57 height 10
type input "1"
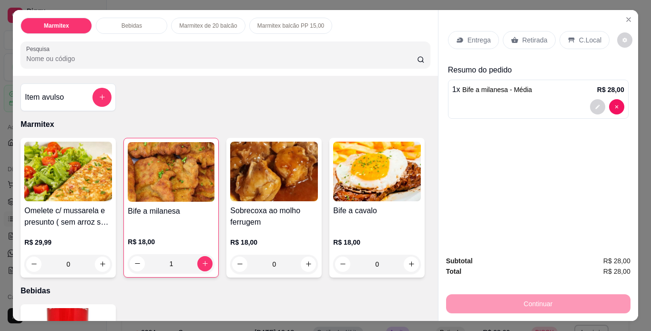
click at [531, 36] on p "Retirada" at bounding box center [534, 40] width 25 height 10
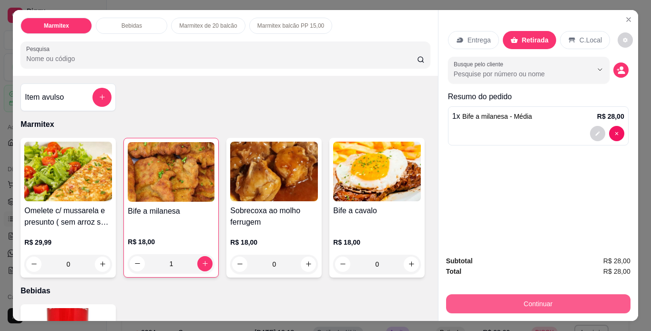
click at [597, 299] on button "Continuar" at bounding box center [538, 303] width 184 height 19
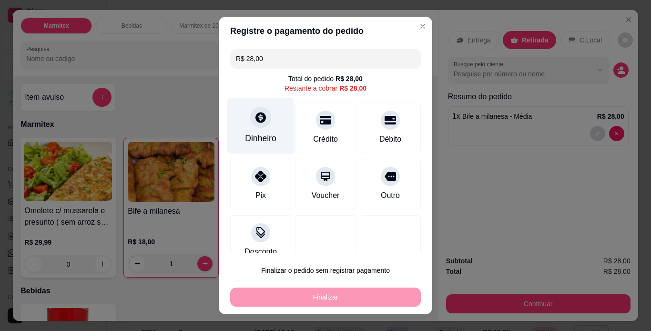
click at [268, 133] on div "Dinheiro" at bounding box center [260, 138] width 31 height 12
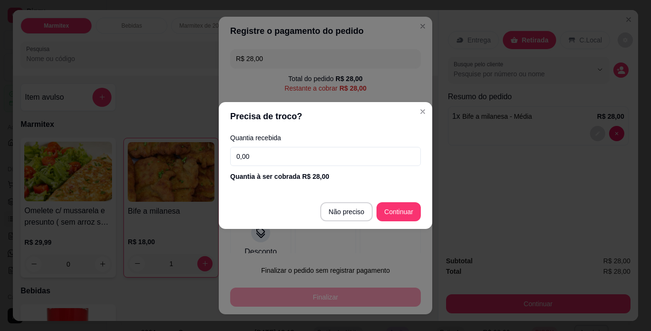
click at [311, 158] on input "0,00" at bounding box center [325, 156] width 191 height 19
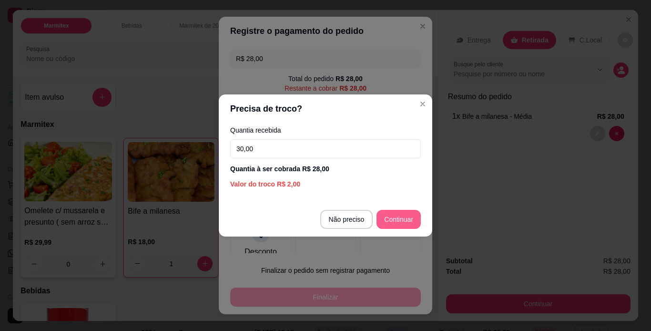
type input "30,00"
type input "R$ 0,00"
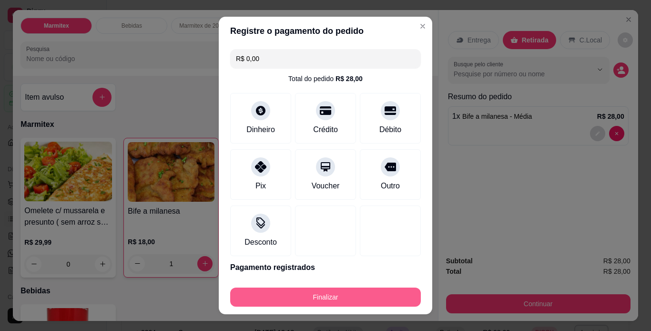
click at [352, 291] on button "Finalizar" at bounding box center [325, 296] width 191 height 19
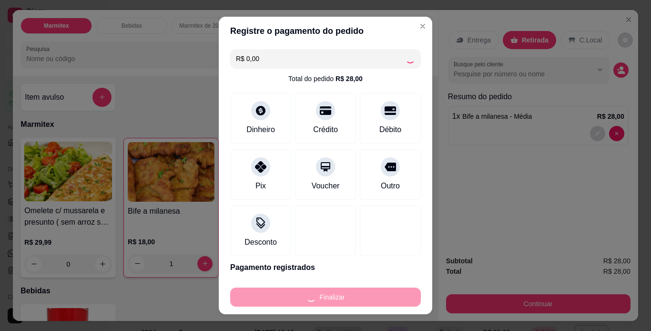
type input "0"
type input "-R$ 28,00"
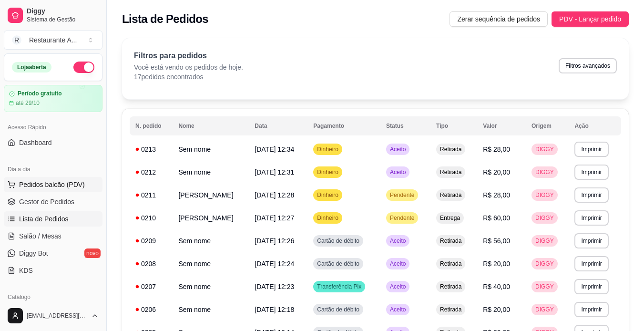
click at [58, 181] on span "Pedidos balcão (PDV)" at bounding box center [52, 185] width 66 height 10
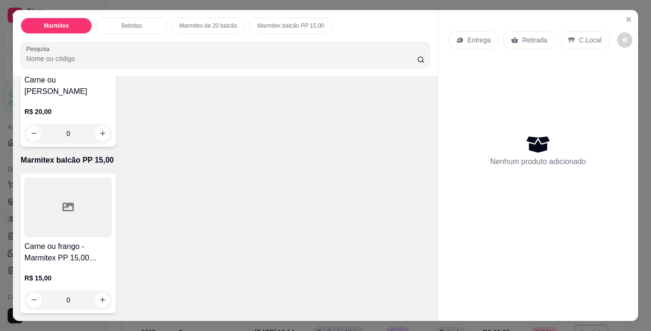
scroll to position [572, 0]
click at [80, 276] on div "R$ 15,00 0" at bounding box center [68, 287] width 88 height 46
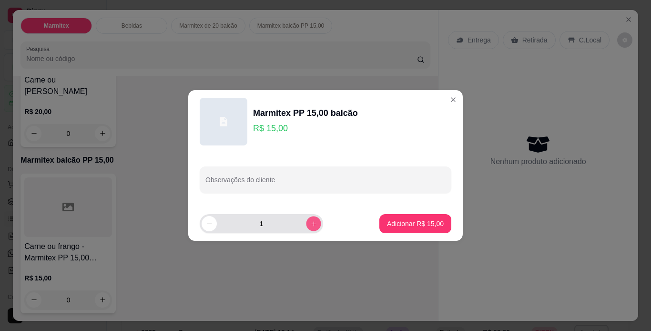
click at [310, 220] on icon "increase-product-quantity" at bounding box center [313, 223] width 7 height 7
click at [210, 221] on icon "decrease-product-quantity" at bounding box center [209, 223] width 7 height 7
type input "3"
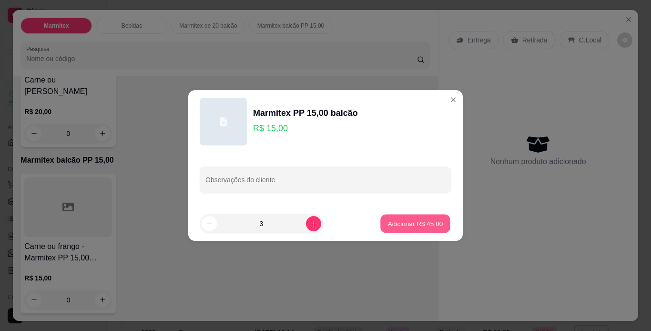
click at [410, 219] on p "Adicionar R$ 45,00" at bounding box center [415, 223] width 55 height 9
type input "3"
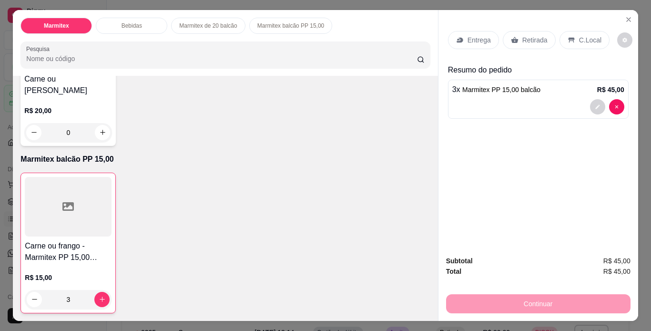
click at [540, 39] on p "Retirada" at bounding box center [534, 40] width 25 height 10
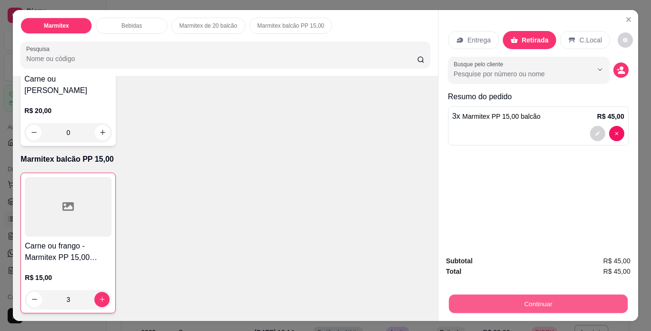
click at [516, 300] on button "Continuar" at bounding box center [538, 304] width 179 height 19
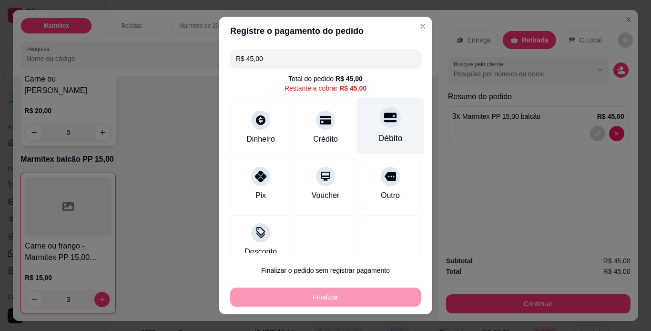
click at [384, 123] on div at bounding box center [390, 117] width 21 height 21
type input "R$ 0,00"
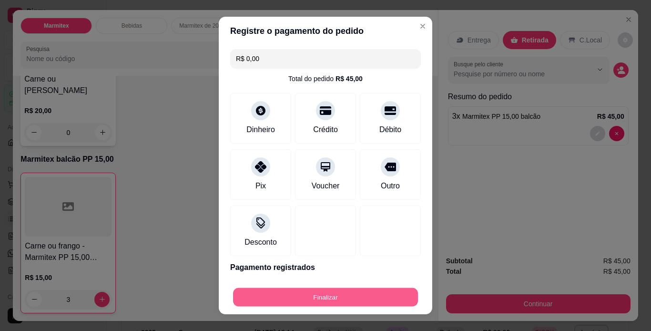
click at [358, 298] on button "Finalizar" at bounding box center [325, 297] width 185 height 19
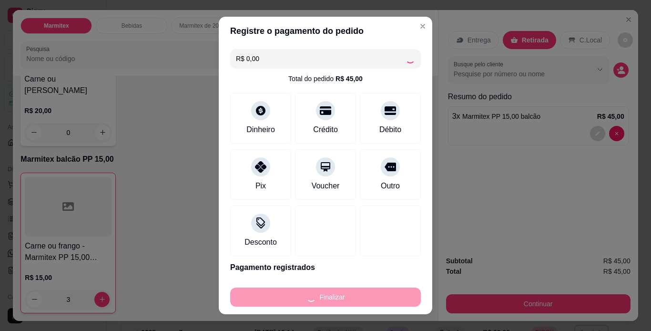
type input "0"
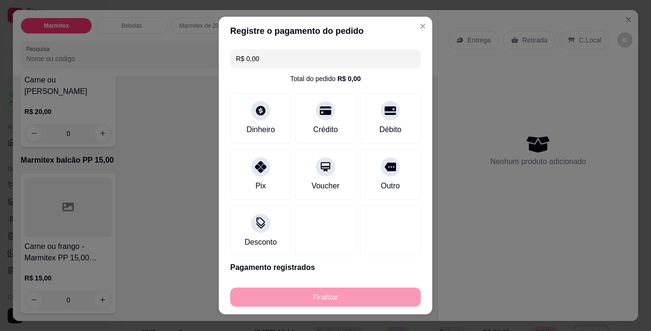
type input "-R$ 45,00"
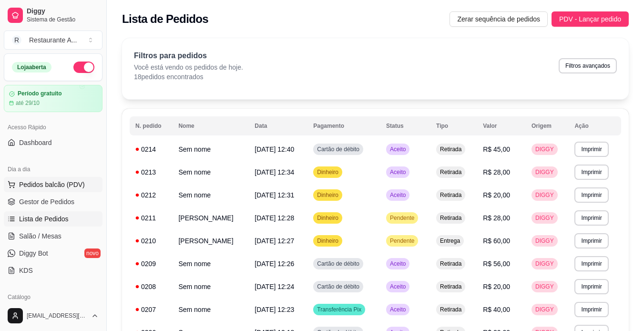
click at [65, 189] on button "Pedidos balcão (PDV)" at bounding box center [53, 184] width 99 height 15
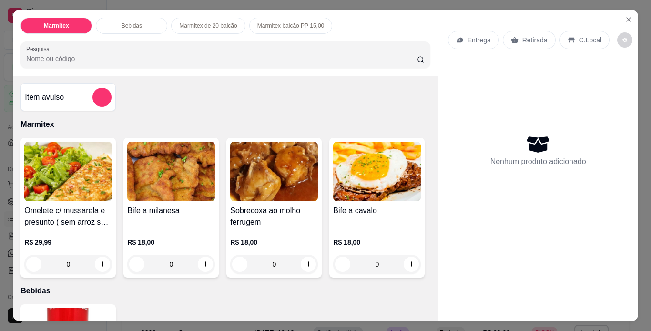
click at [173, 201] on div "Bife a milanesa R$ 18,00 0" at bounding box center [170, 208] width 95 height 140
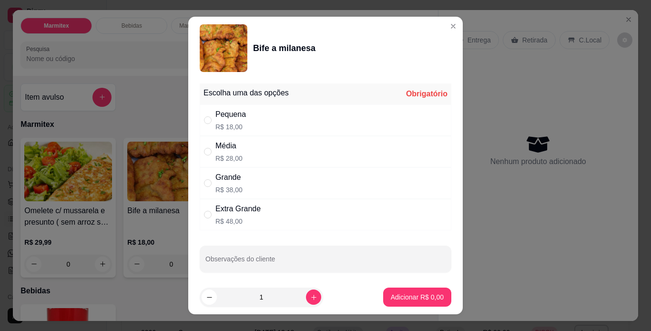
click at [317, 120] on div "Pequena R$ 18,00" at bounding box center [326, 119] width 252 height 31
radio input "true"
click at [396, 292] on p "Adicionar R$ 18,00" at bounding box center [415, 297] width 57 height 10
type input "1"
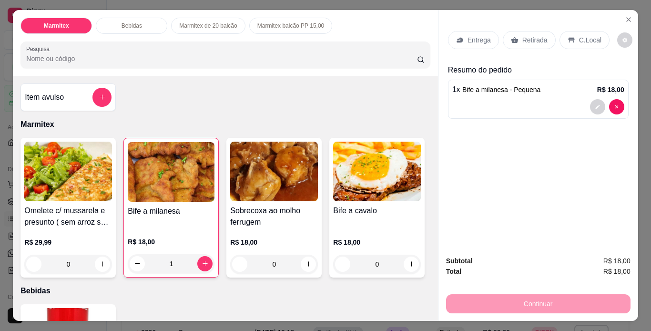
click at [539, 35] on p "Retirada" at bounding box center [534, 40] width 25 height 10
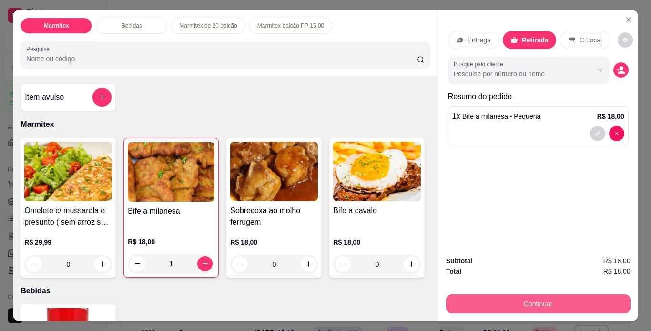
click at [501, 298] on button "Continuar" at bounding box center [538, 303] width 184 height 19
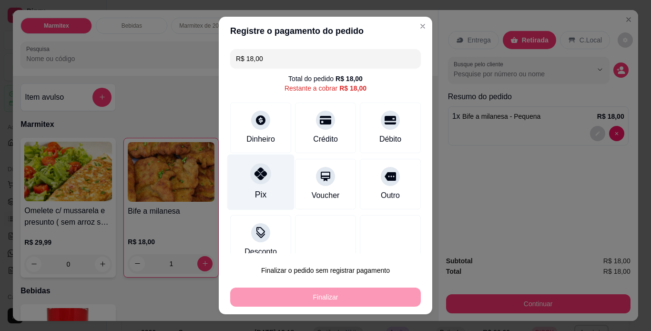
click at [258, 179] on icon at bounding box center [261, 173] width 12 height 12
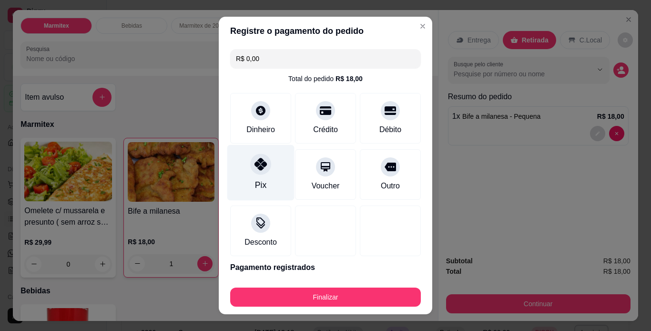
type input "R$ 0,00"
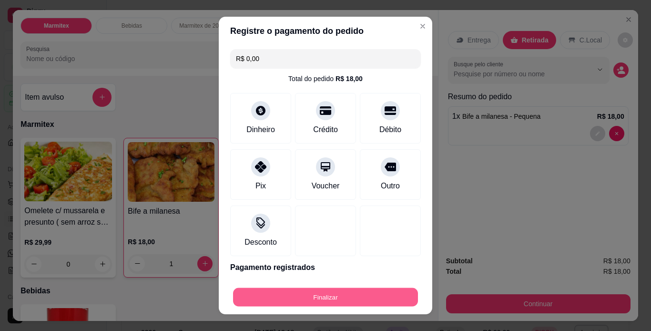
click at [346, 303] on button "Finalizar" at bounding box center [325, 297] width 185 height 19
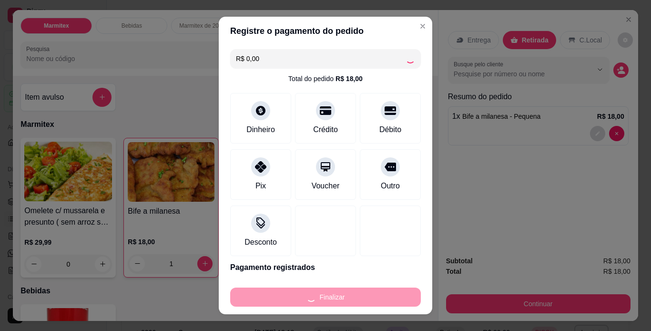
type input "0"
type input "-R$ 18,00"
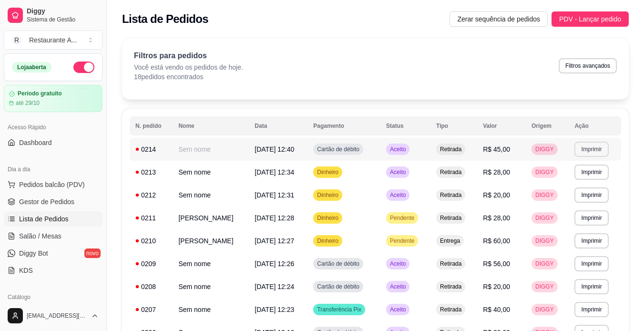
click at [595, 150] on button "Imprimir" at bounding box center [591, 149] width 34 height 15
click at [574, 185] on button "IMPRESSORA" at bounding box center [577, 182] width 69 height 15
click at [606, 148] on button "Imprimir" at bounding box center [591, 149] width 34 height 15
click at [581, 185] on button "IMPRESSORA" at bounding box center [577, 182] width 67 height 15
click at [82, 184] on span "Pedidos balcão (PDV)" at bounding box center [52, 185] width 66 height 10
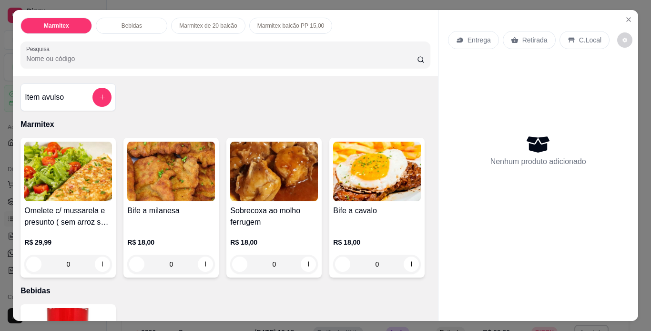
click at [195, 216] on div "Bife a milanesa" at bounding box center [171, 216] width 88 height 23
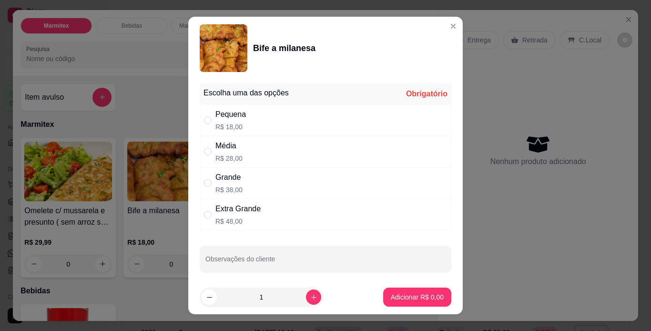
click at [367, 125] on div "Pequena R$ 18,00" at bounding box center [326, 119] width 252 height 31
radio input "true"
click at [393, 295] on p "Adicionar R$ 18,00" at bounding box center [415, 297] width 57 height 10
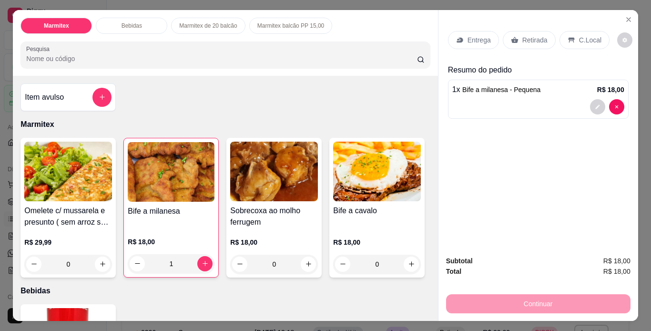
type input "1"
click at [517, 40] on div "Retirada" at bounding box center [529, 40] width 53 height 18
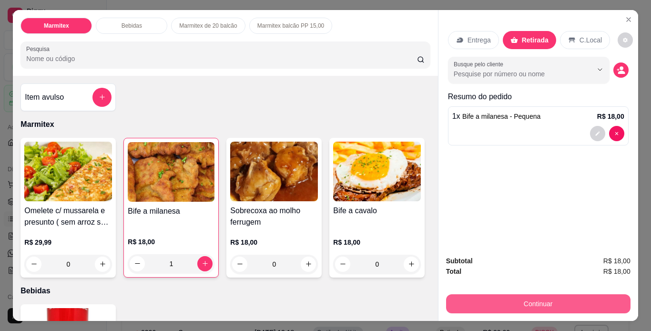
click at [515, 301] on button "Continuar" at bounding box center [538, 303] width 184 height 19
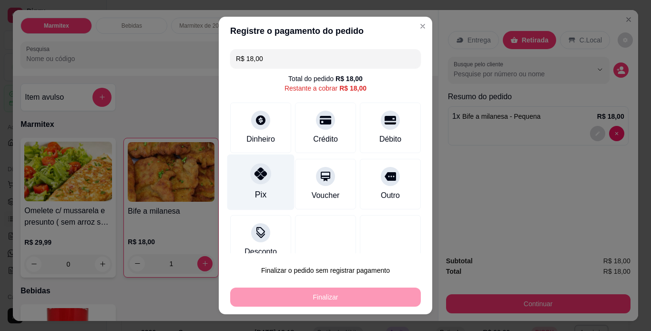
click at [264, 180] on div "Pix" at bounding box center [260, 182] width 67 height 56
type input "R$ 0,00"
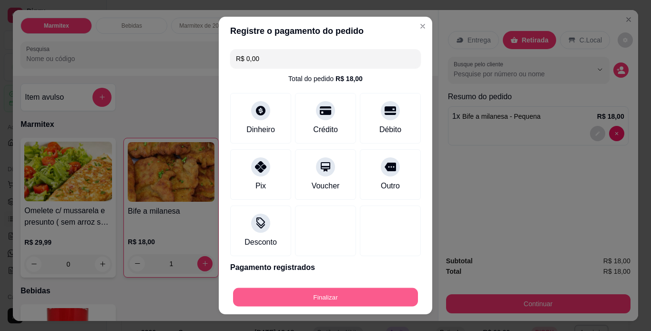
click at [346, 299] on button "Finalizar" at bounding box center [325, 297] width 185 height 19
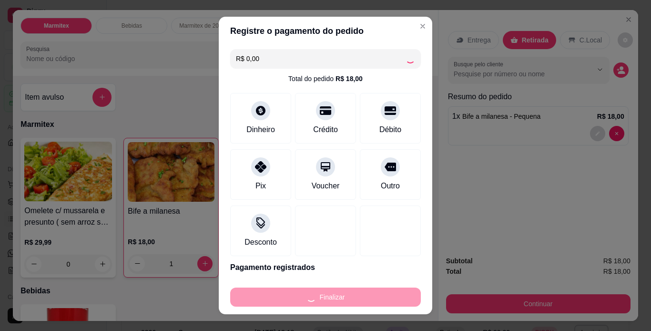
type input "0"
type input "-R$ 18,00"
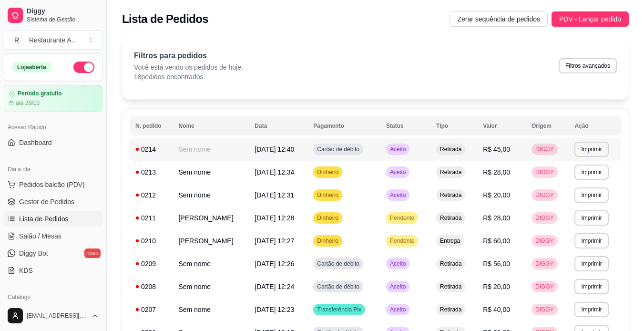
click at [49, 176] on div "Dia a dia" at bounding box center [53, 169] width 99 height 15
click at [51, 185] on span "Pedidos balcão (PDV)" at bounding box center [52, 185] width 66 height 10
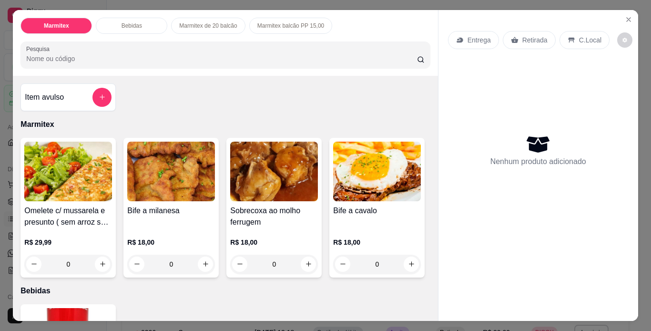
click at [175, 180] on img at bounding box center [171, 172] width 88 height 60
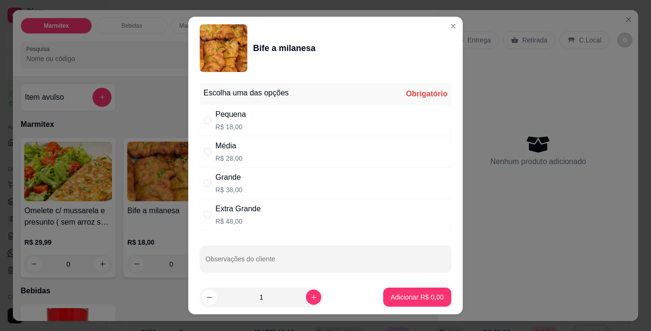
click at [306, 127] on div "Pequena R$ 18,00" at bounding box center [326, 119] width 252 height 31
radio input "true"
click at [426, 298] on p "Adicionar R$ 18,00" at bounding box center [415, 297] width 55 height 9
type input "1"
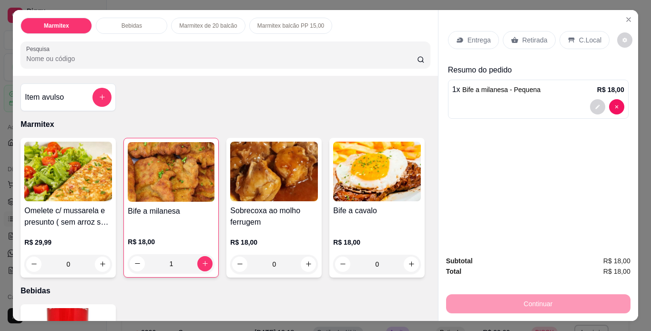
click at [529, 37] on p "Retirada" at bounding box center [534, 40] width 25 height 10
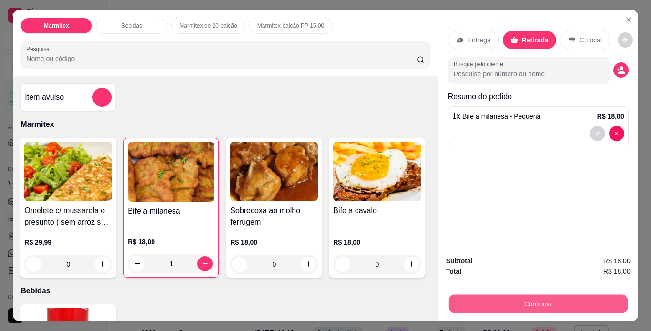
click at [526, 298] on button "Continuar" at bounding box center [538, 304] width 179 height 19
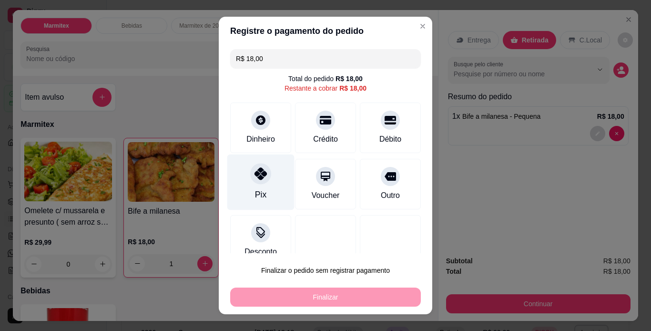
click at [246, 181] on div "Pix" at bounding box center [260, 182] width 67 height 56
type input "R$ 0,00"
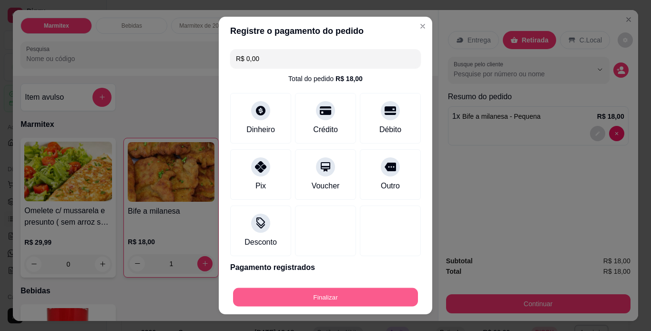
click at [317, 295] on button "Finalizar" at bounding box center [325, 297] width 185 height 19
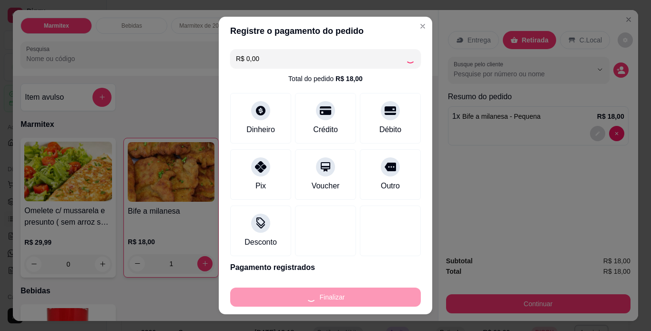
type input "0"
type input "-R$ 18,00"
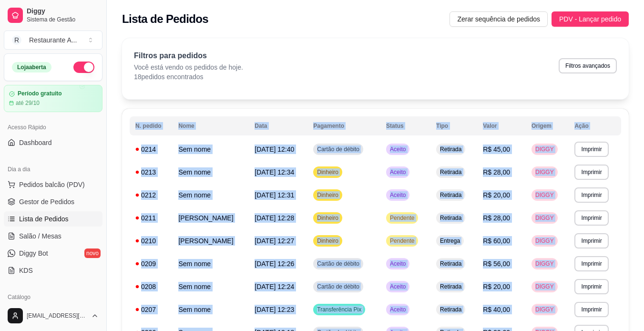
click at [430, 118] on th "Status" at bounding box center [405, 125] width 50 height 19
click at [71, 185] on span "Pedidos balcão (PDV)" at bounding box center [52, 185] width 66 height 10
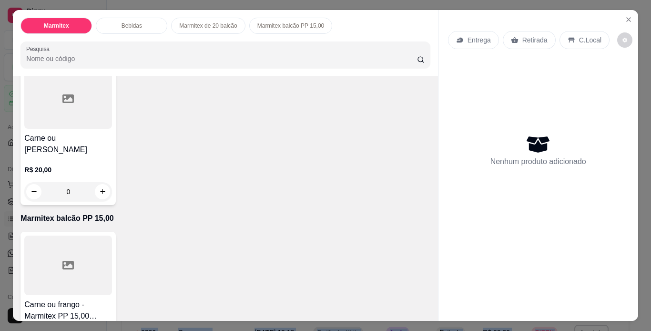
scroll to position [419, 0]
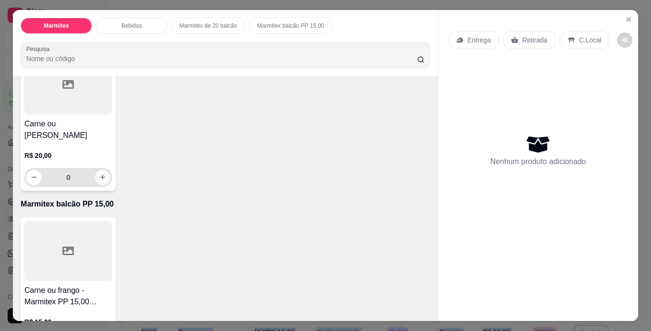
click at [102, 181] on icon "increase-product-quantity" at bounding box center [102, 177] width 7 height 7
type input "1"
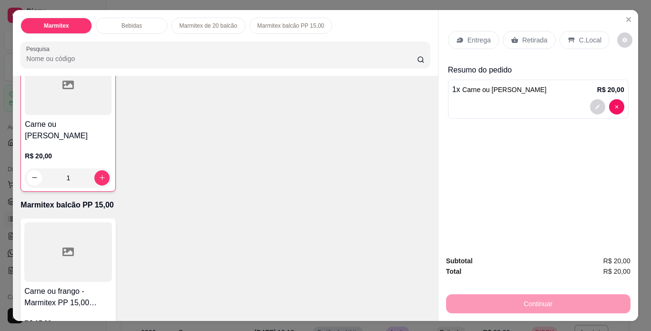
click at [530, 37] on p "Retirada" at bounding box center [534, 40] width 25 height 10
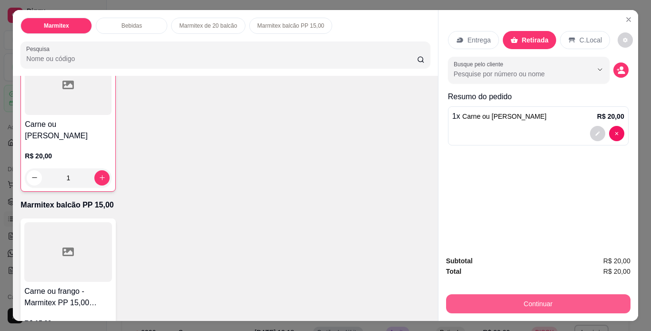
click at [520, 299] on button "Continuar" at bounding box center [538, 303] width 184 height 19
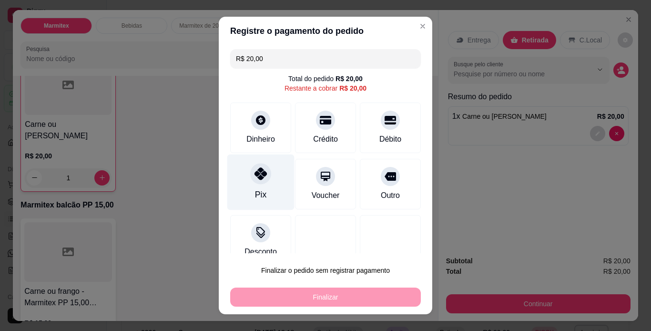
click at [261, 186] on div "Pix" at bounding box center [260, 182] width 67 height 56
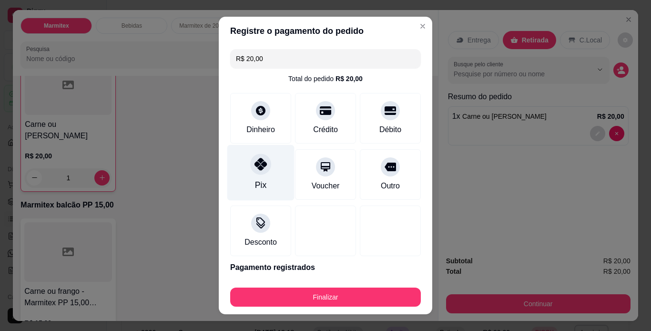
type input "R$ 0,00"
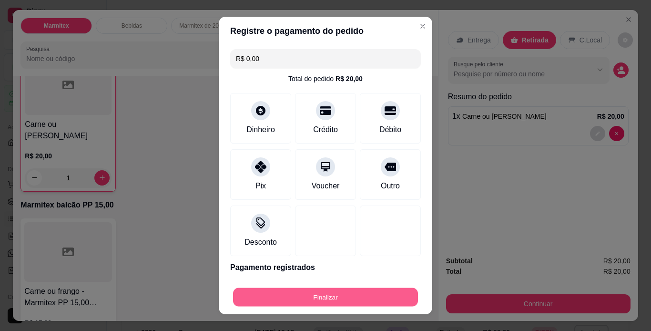
click at [313, 295] on button "Finalizar" at bounding box center [325, 297] width 185 height 19
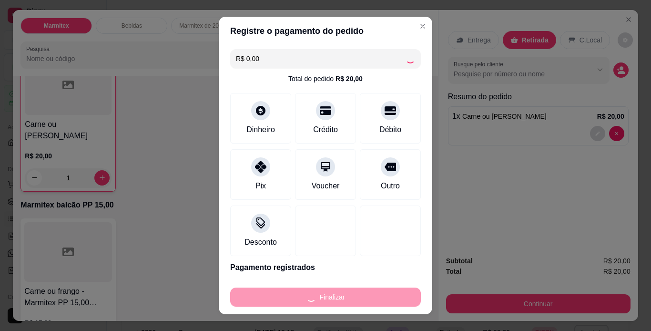
type input "0"
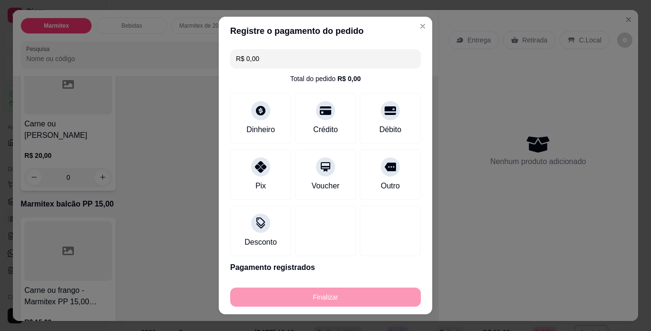
type input "-R$ 20,00"
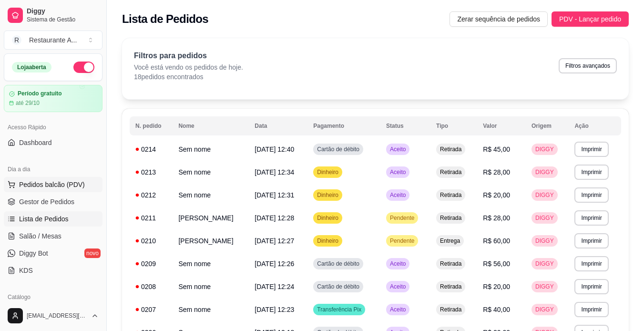
click at [60, 190] on button "Pedidos balcão (PDV)" at bounding box center [53, 184] width 99 height 15
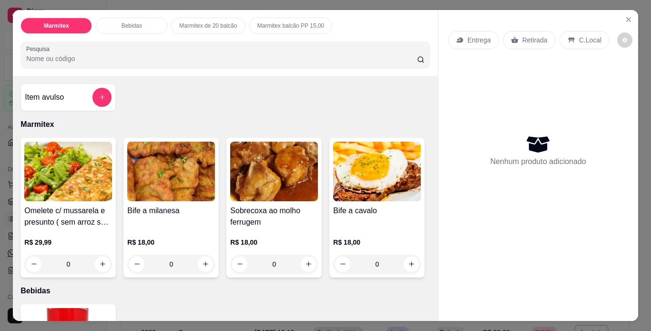
click at [174, 197] on img at bounding box center [171, 172] width 88 height 60
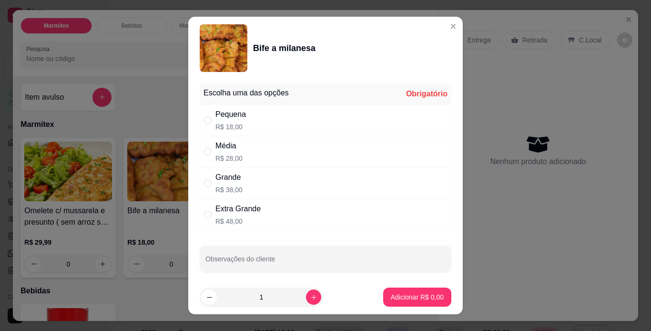
click at [315, 179] on div "Grande R$ 38,00" at bounding box center [326, 182] width 252 height 31
radio input "true"
click at [416, 294] on p "Adicionar R$ 38,00" at bounding box center [415, 297] width 55 height 9
type input "1"
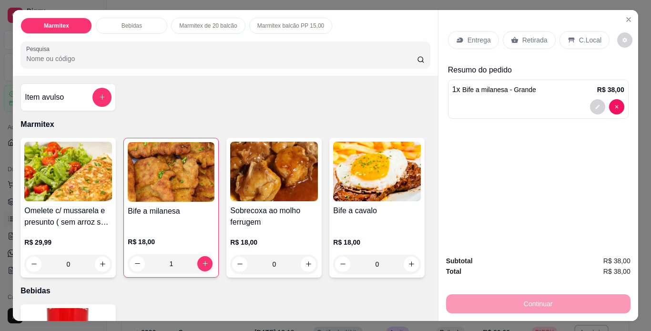
click at [535, 40] on p "Retirada" at bounding box center [534, 40] width 25 height 10
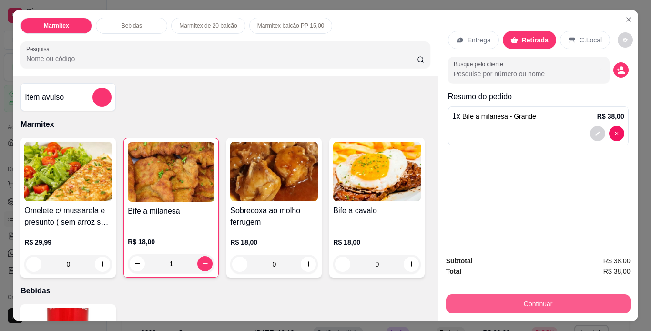
click at [535, 300] on button "Continuar" at bounding box center [538, 303] width 184 height 19
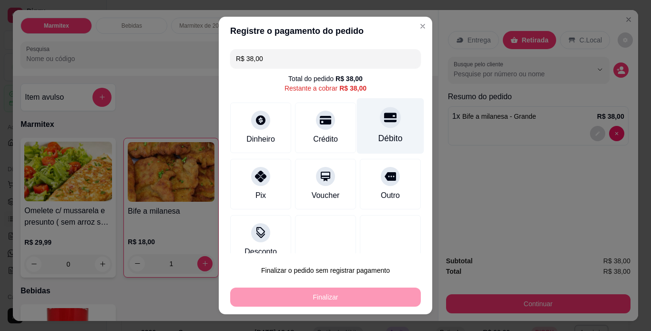
click at [379, 127] on div "Débito" at bounding box center [390, 126] width 67 height 56
type input "R$ 0,00"
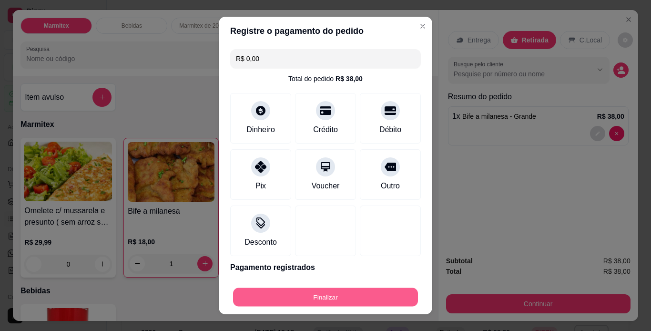
click at [347, 301] on button "Finalizar" at bounding box center [325, 297] width 185 height 19
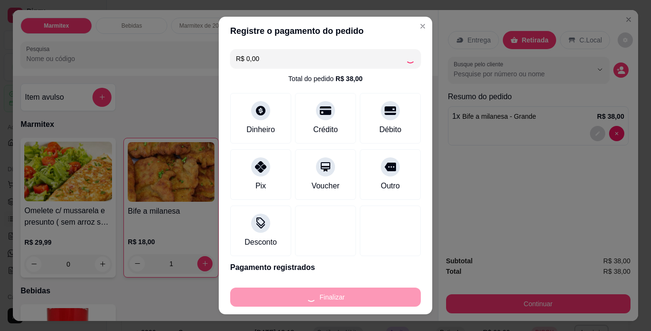
type input "0"
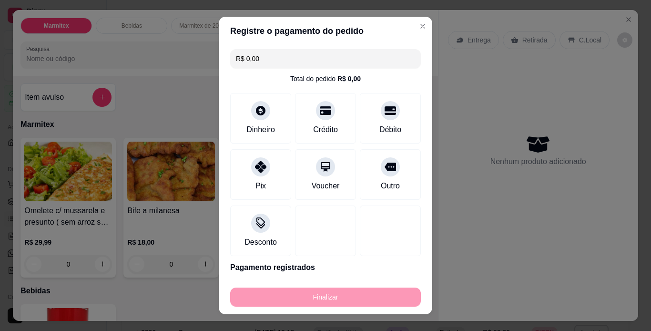
type input "-R$ 38,00"
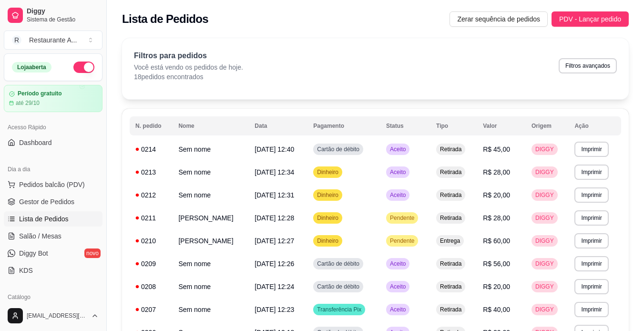
click at [35, 184] on span "Pedidos balcão (PDV)" at bounding box center [52, 185] width 66 height 10
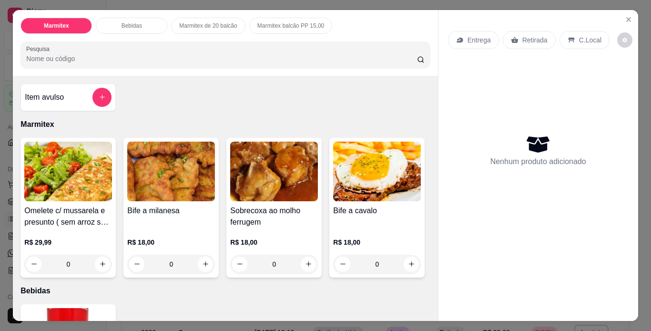
click at [158, 181] on img at bounding box center [171, 172] width 88 height 60
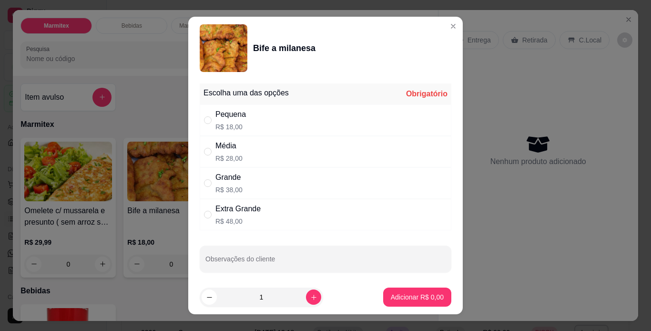
click at [413, 129] on div "Pequena R$ 18,00" at bounding box center [326, 119] width 252 height 31
radio input "true"
click at [424, 293] on p "Adicionar R$ 18,00" at bounding box center [415, 297] width 55 height 9
type input "1"
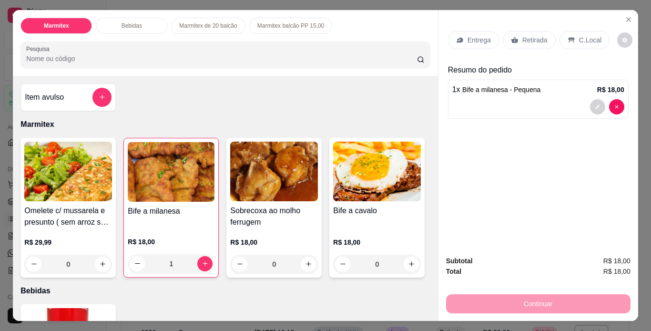
click at [536, 31] on div "Retirada" at bounding box center [529, 40] width 53 height 18
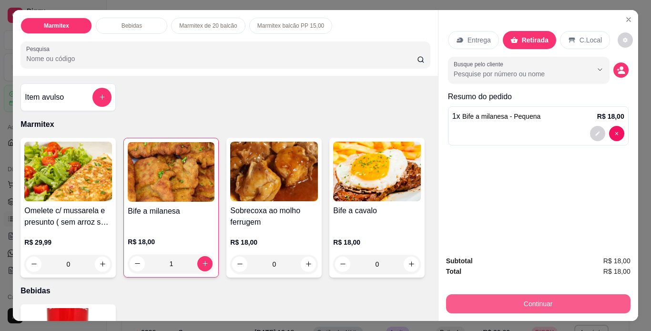
click at [585, 294] on button "Continuar" at bounding box center [538, 303] width 184 height 19
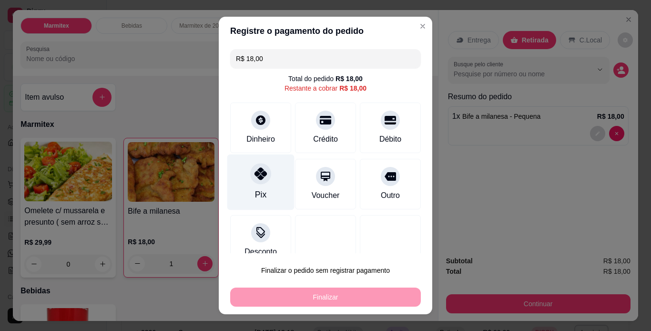
click at [267, 181] on div "Pix" at bounding box center [260, 182] width 67 height 56
type input "R$ 0,00"
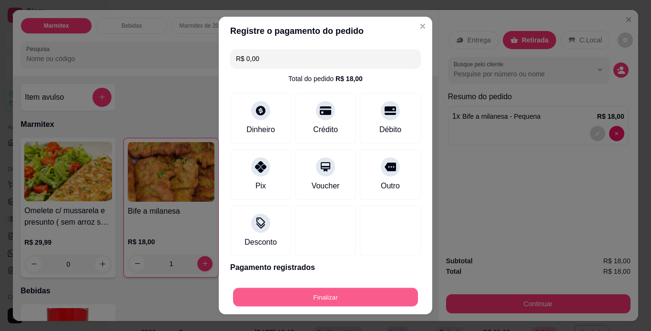
click at [348, 292] on button "Finalizar" at bounding box center [325, 297] width 185 height 19
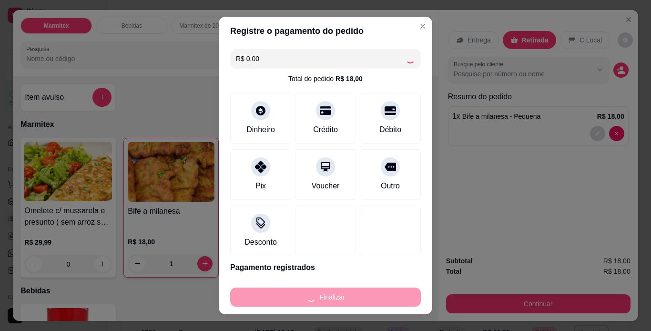
type input "0"
type input "-R$ 18,00"
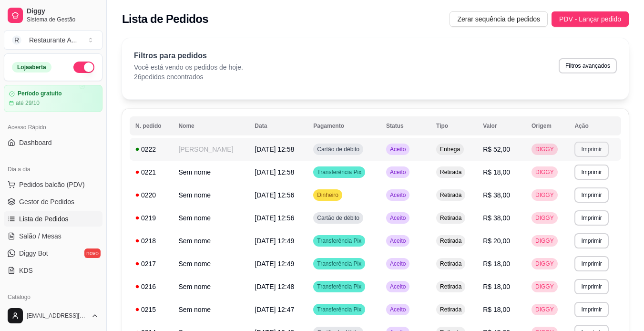
click at [599, 150] on button "Imprimir" at bounding box center [591, 149] width 34 height 15
click at [575, 181] on button "IMPRESSORA" at bounding box center [577, 182] width 67 height 15
click at [589, 175] on button "Imprimir" at bounding box center [591, 171] width 34 height 15
click at [593, 147] on button "Imprimir" at bounding box center [591, 149] width 33 height 15
click at [568, 182] on button "IMPRESSORA" at bounding box center [577, 182] width 67 height 15
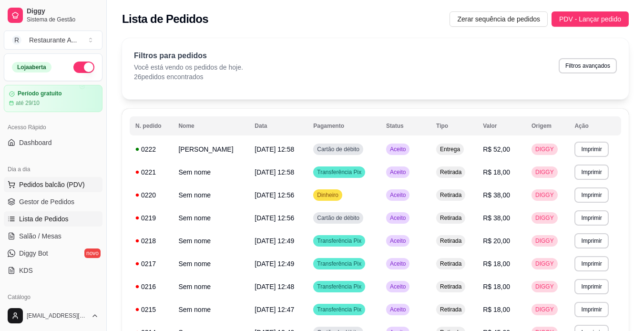
click at [76, 178] on button "Pedidos balcão (PDV)" at bounding box center [53, 184] width 99 height 15
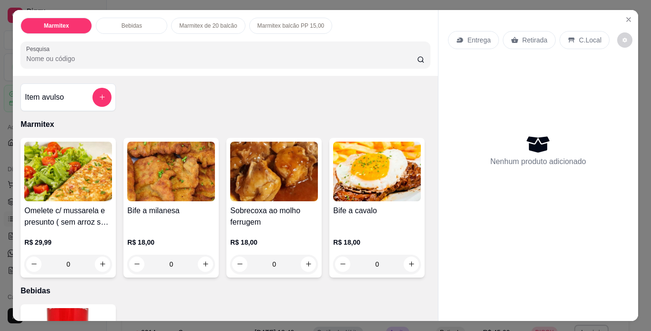
click at [196, 168] on img at bounding box center [171, 172] width 88 height 60
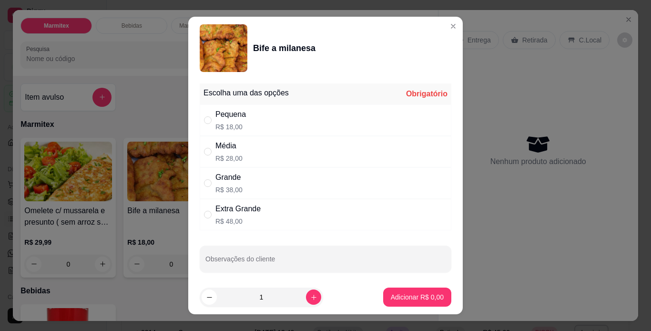
click at [406, 159] on div "Média R$ 28,00" at bounding box center [326, 151] width 252 height 31
radio input "true"
click at [419, 295] on p "Adicionar R$ 28,00" at bounding box center [415, 297] width 55 height 9
type input "1"
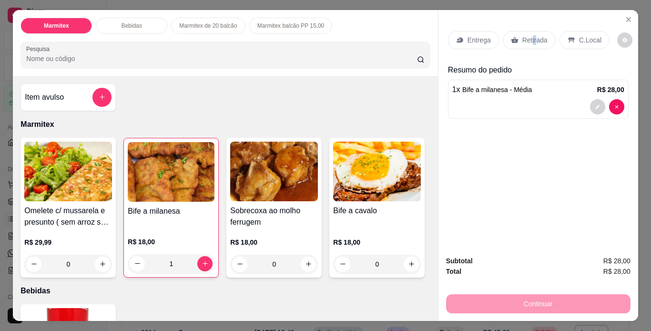
drag, startPoint x: 528, startPoint y: 47, endPoint x: 532, endPoint y: 35, distance: 12.1
click at [532, 35] on div "Entrega Retirada C.Local" at bounding box center [538, 39] width 181 height 33
click at [532, 35] on p "Retirada" at bounding box center [534, 40] width 25 height 10
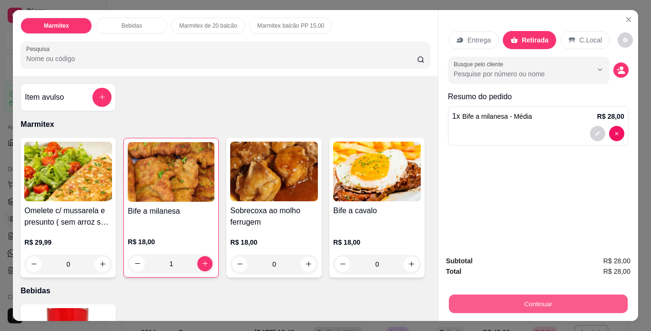
click at [551, 295] on button "Continuar" at bounding box center [538, 304] width 179 height 19
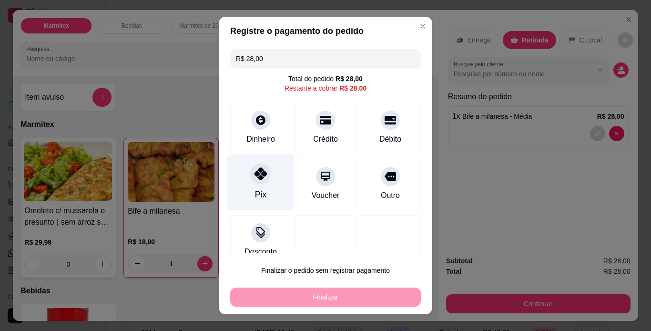
click at [263, 177] on div at bounding box center [260, 173] width 21 height 21
type input "R$ 0,00"
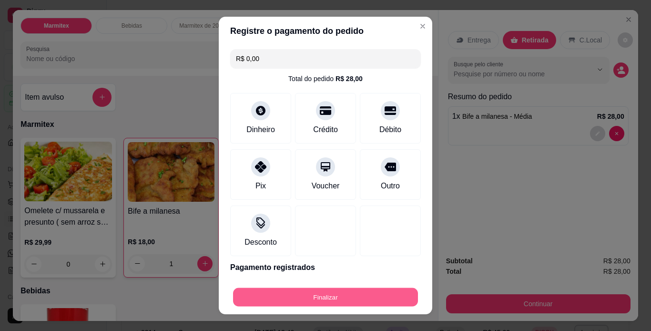
click at [325, 296] on button "Finalizar" at bounding box center [325, 297] width 185 height 19
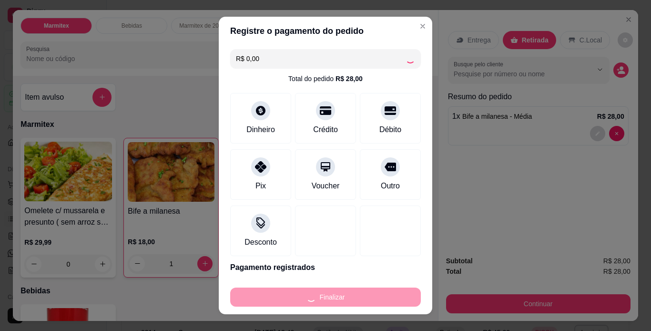
type input "0"
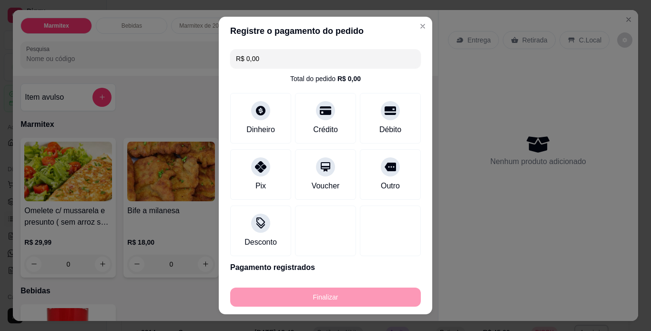
type input "-R$ 28,00"
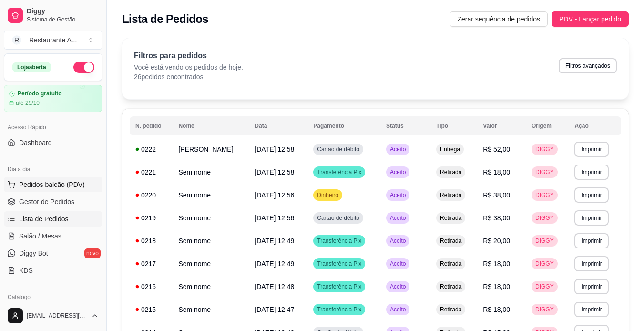
click at [77, 184] on span "Pedidos balcão (PDV)" at bounding box center [52, 185] width 66 height 10
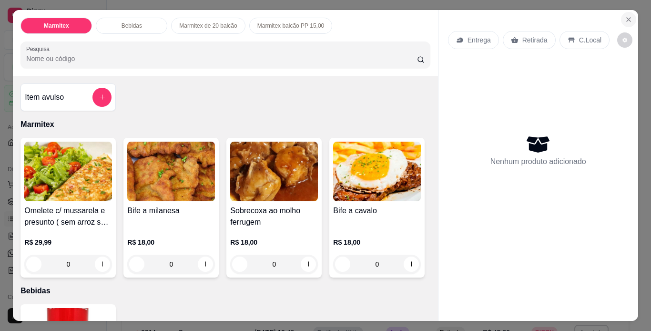
click at [625, 16] on icon "Close" at bounding box center [629, 20] width 8 height 8
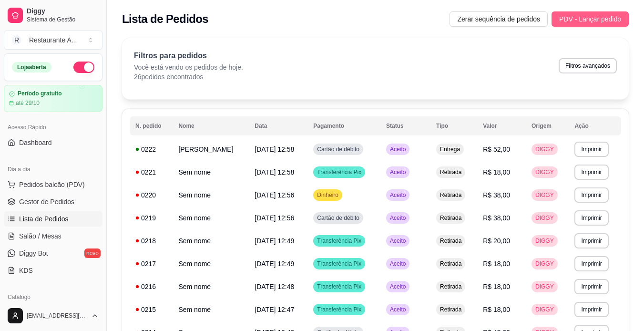
click at [598, 24] on button "PDV - Lançar pedido" at bounding box center [590, 18] width 77 height 15
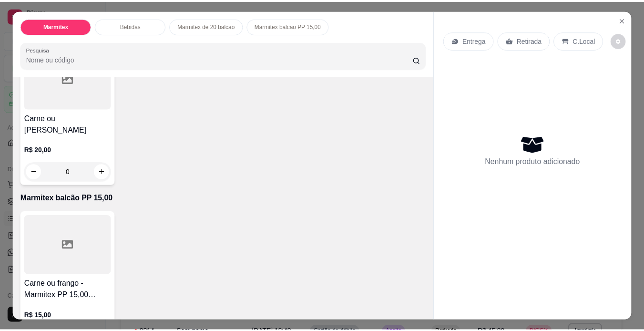
scroll to position [439, 0]
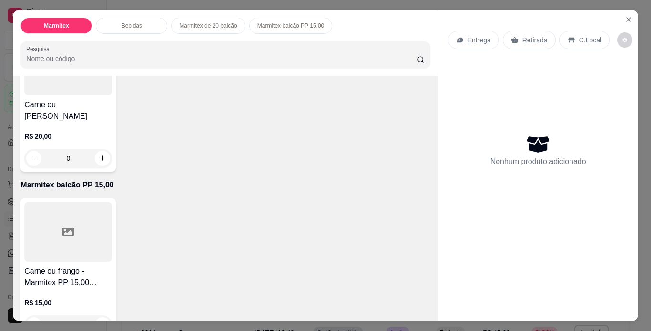
click at [77, 95] on div at bounding box center [68, 66] width 88 height 60
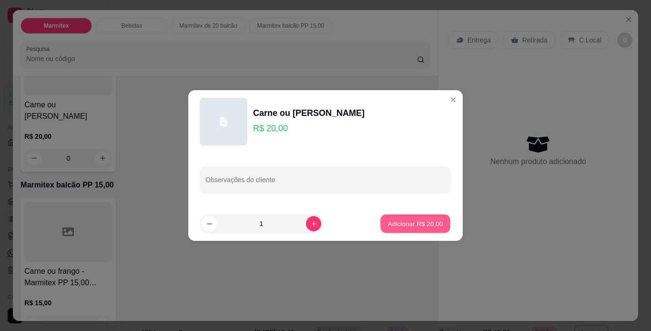
click at [429, 221] on p "Adicionar R$ 20,00" at bounding box center [415, 223] width 55 height 9
type input "1"
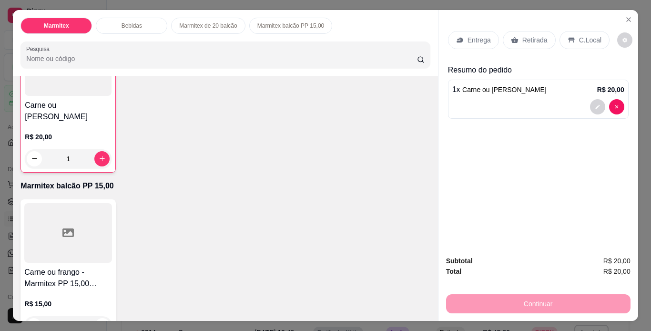
click at [538, 36] on p "Retirada" at bounding box center [534, 40] width 25 height 10
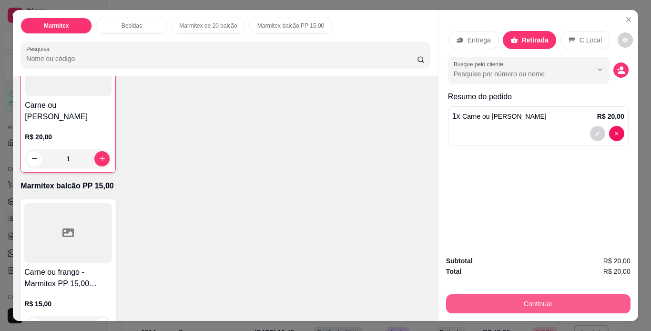
click at [492, 301] on button "Continuar" at bounding box center [538, 303] width 184 height 19
click at [510, 307] on button "Continuar" at bounding box center [538, 303] width 184 height 19
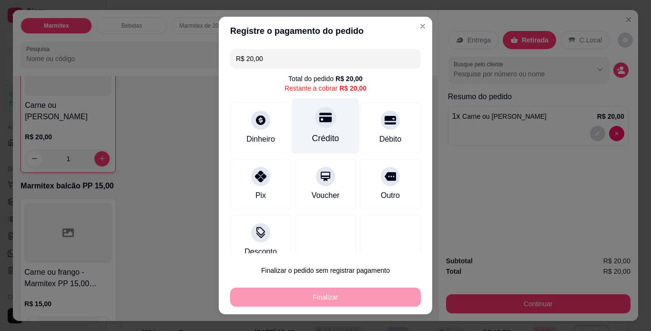
click at [316, 128] on div at bounding box center [325, 117] width 21 height 21
type input "R$ 0,00"
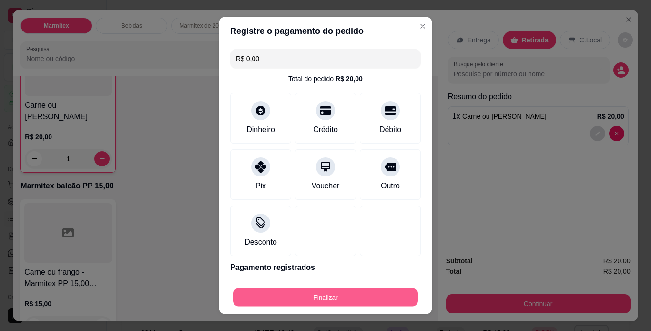
click at [324, 301] on button "Finalizar" at bounding box center [325, 297] width 185 height 19
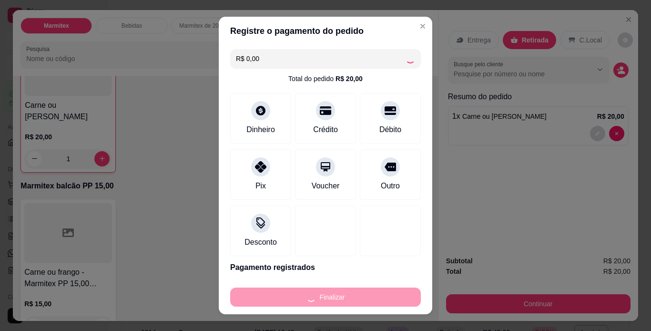
type input "0"
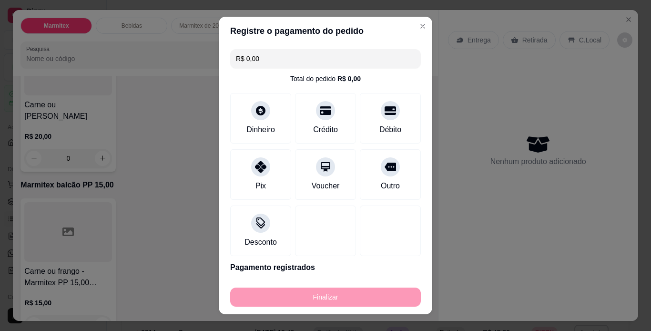
type input "-R$ 20,00"
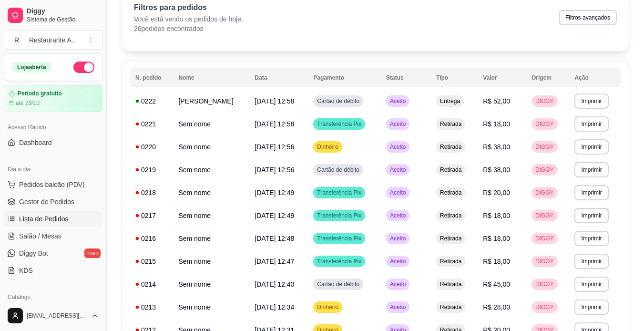
scroll to position [76, 0]
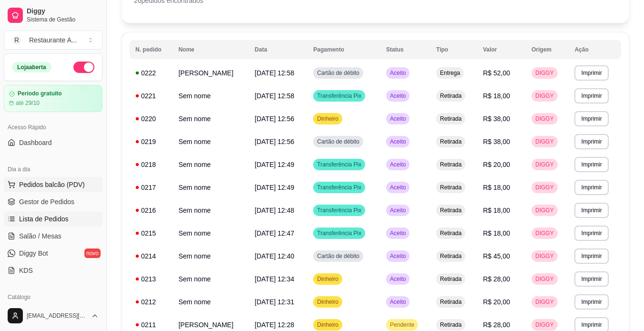
click at [70, 186] on span "Pedidos balcão (PDV)" at bounding box center [52, 185] width 66 height 10
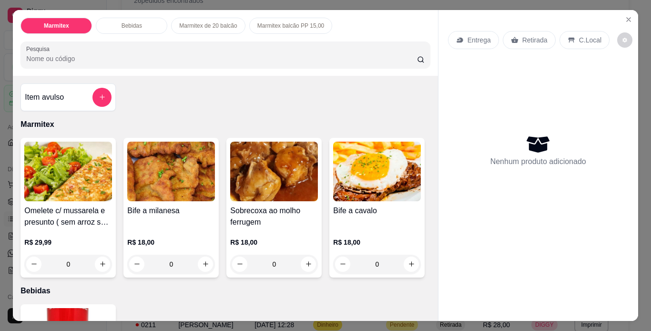
click at [203, 264] on div "0" at bounding box center [171, 264] width 88 height 19
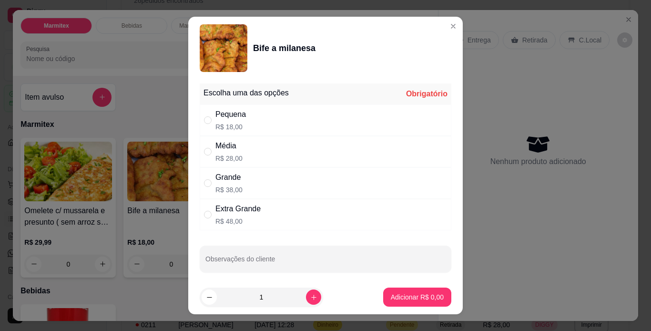
click at [283, 109] on div "Pequena R$ 18,00" at bounding box center [326, 119] width 252 height 31
radio input "true"
click at [409, 302] on button "Adicionar R$ 18,00" at bounding box center [415, 297] width 70 height 19
type input "1"
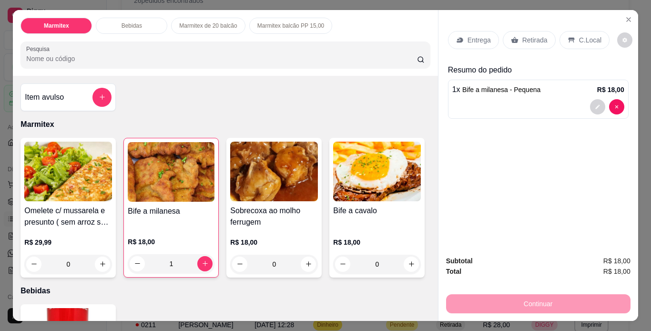
click at [534, 35] on p "Retirada" at bounding box center [534, 40] width 25 height 10
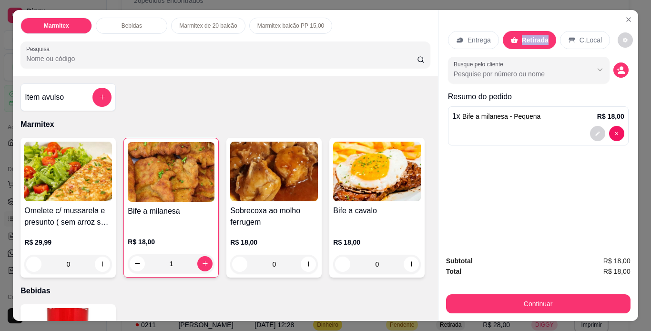
click at [534, 35] on p "Retirada" at bounding box center [535, 40] width 27 height 10
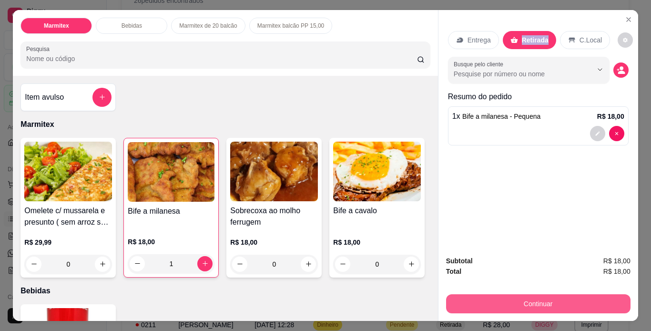
click at [547, 302] on button "Continuar" at bounding box center [538, 303] width 184 height 19
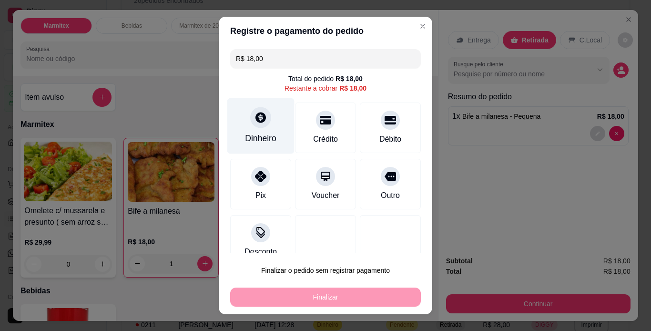
click at [261, 142] on div "Dinheiro" at bounding box center [260, 138] width 31 height 12
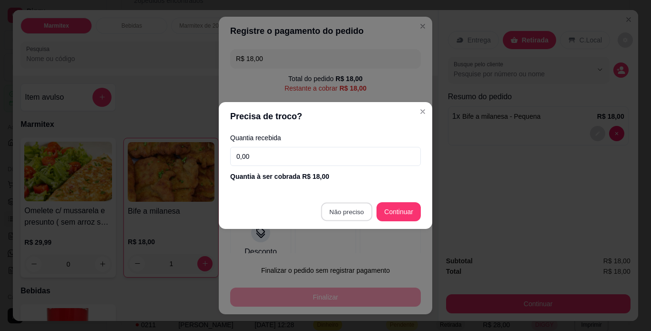
type input "R$ 0,00"
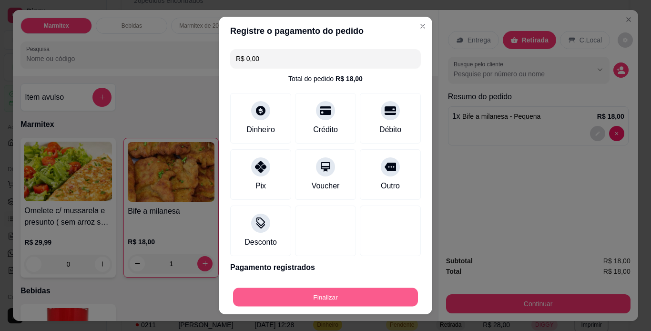
click at [351, 301] on button "Finalizar" at bounding box center [325, 297] width 185 height 19
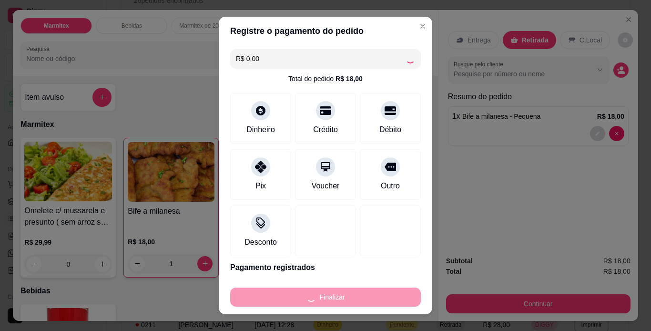
type input "0"
type input "-R$ 18,00"
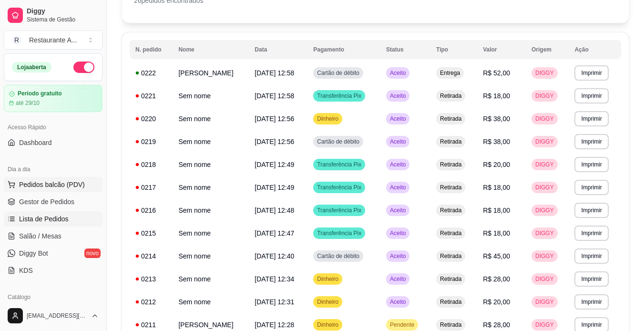
click at [55, 186] on span "Pedidos balcão (PDV)" at bounding box center [52, 185] width 66 height 10
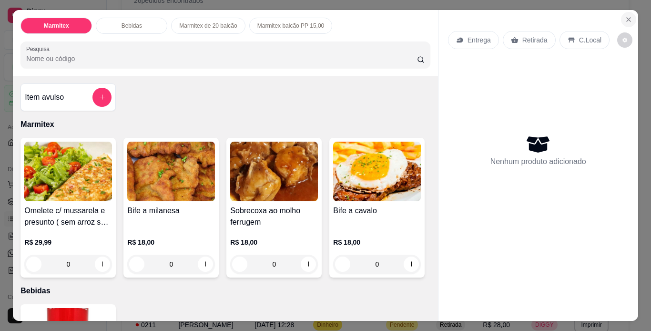
click at [623, 20] on button "Close" at bounding box center [628, 19] width 15 height 15
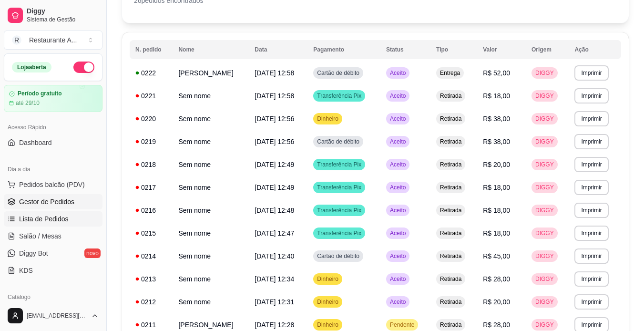
click at [59, 199] on span "Gestor de Pedidos" at bounding box center [46, 202] width 55 height 10
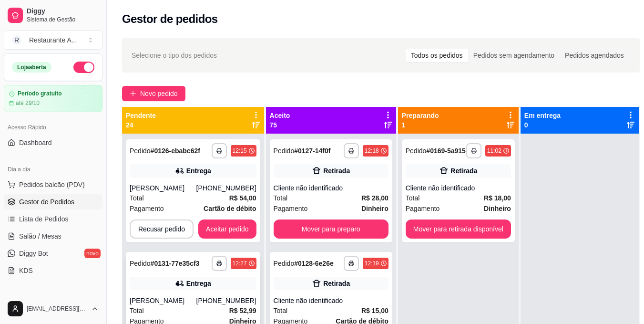
click at [194, 309] on div "Total R$ 52,99" at bounding box center [193, 310] width 127 height 10
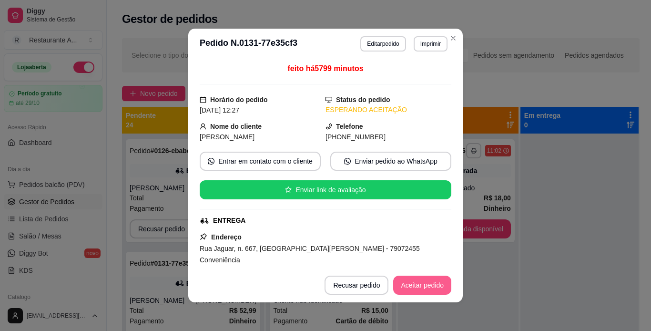
click at [413, 285] on button "Aceitar pedido" at bounding box center [422, 285] width 58 height 19
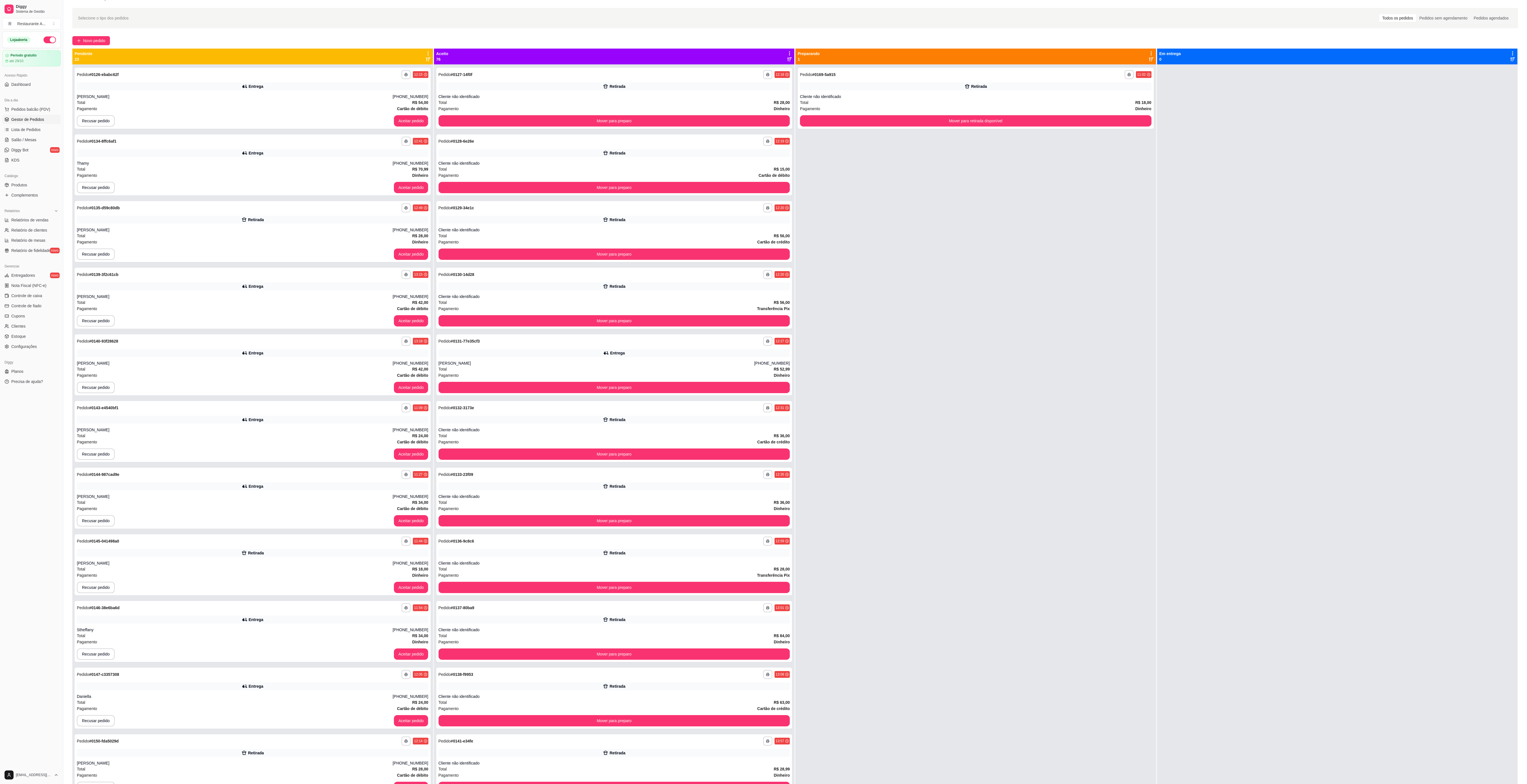
drag, startPoint x: 0, startPoint y: 8, endPoint x: 1522, endPoint y: 637, distance: 1646.9
click at [386, 196] on div "**********" at bounding box center [795, 422] width 1464 height 835
click at [386, 196] on div at bounding box center [1337, 456] width 360 height 784
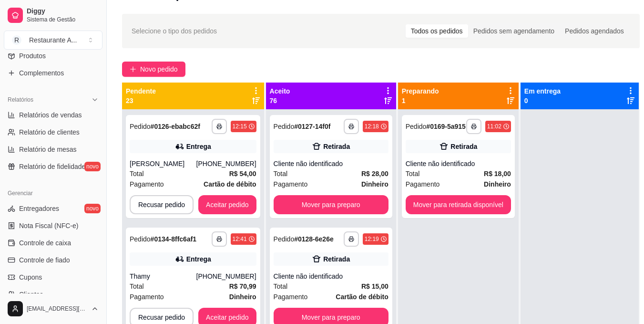
scroll to position [341, 0]
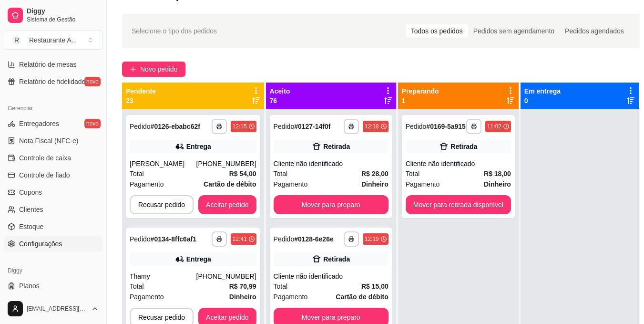
click at [60, 245] on span "Configurações" at bounding box center [40, 244] width 43 height 10
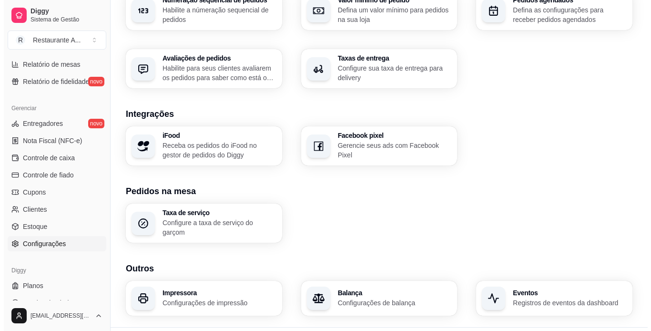
scroll to position [337, 0]
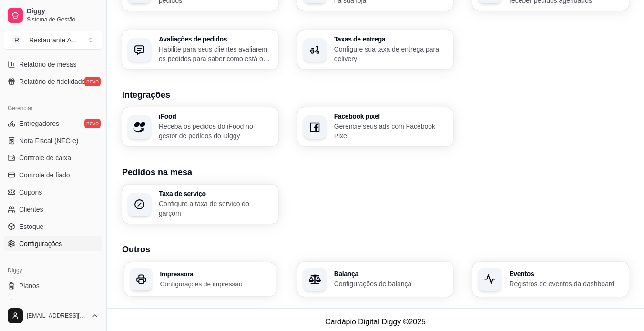
click at [181, 270] on h3 "Impressora" at bounding box center [215, 273] width 110 height 7
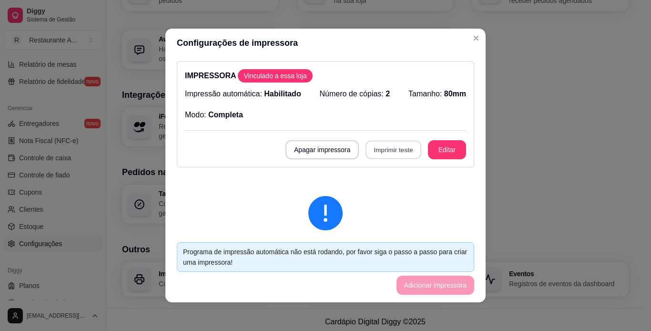
click at [368, 145] on button "Imprimir teste" at bounding box center [394, 150] width 56 height 19
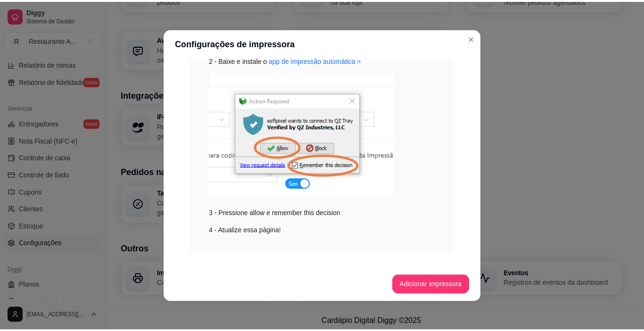
scroll to position [277, 0]
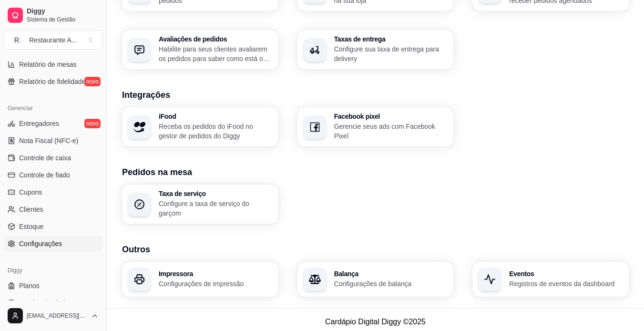
click at [627, 184] on section "Pedidos na mesa Taxa de serviço Configure a taxa de serviço do garçom" at bounding box center [375, 194] width 507 height 58
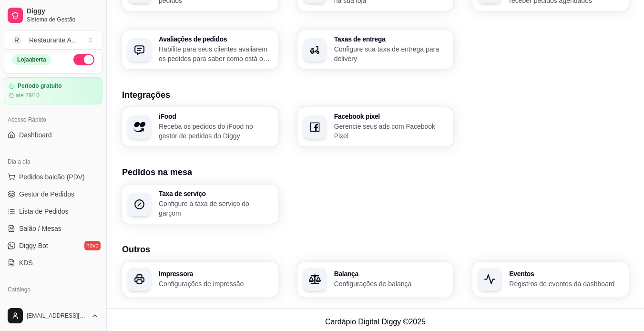
scroll to position [0, 0]
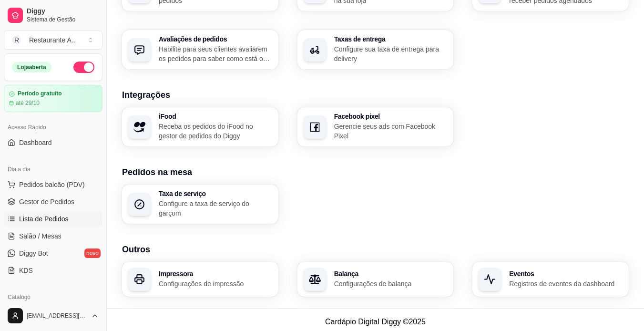
click at [47, 224] on link "Lista de Pedidos" at bounding box center [53, 218] width 99 height 15
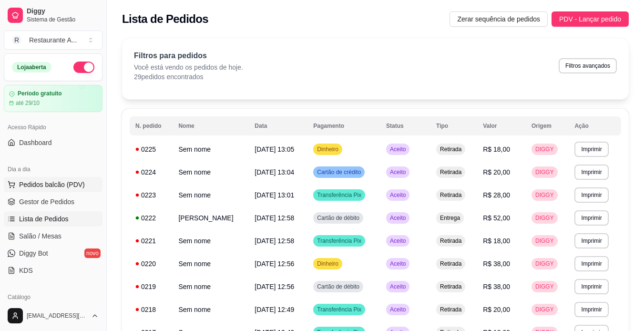
click at [77, 188] on span "Pedidos balcão (PDV)" at bounding box center [52, 185] width 66 height 10
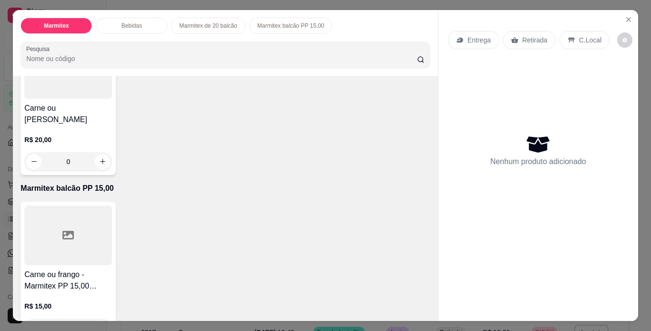
scroll to position [439, 0]
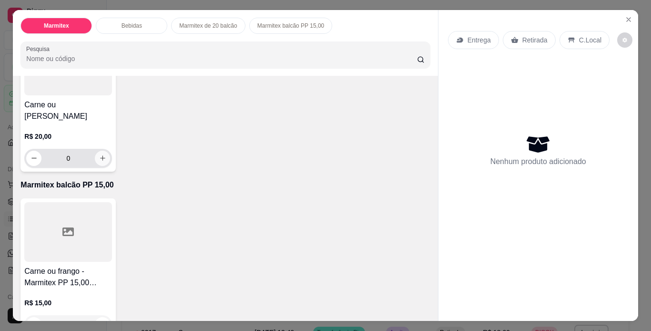
click at [101, 166] on button "increase-product-quantity" at bounding box center [102, 158] width 15 height 15
type input "1"
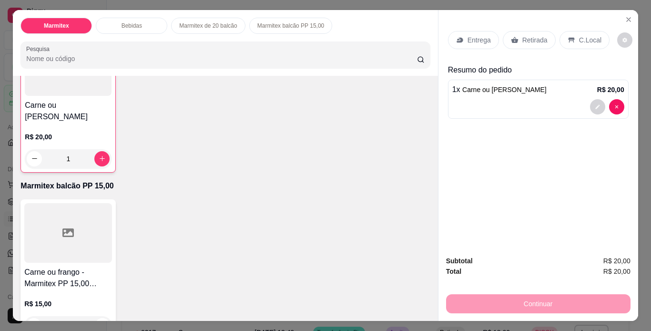
click at [536, 35] on p "Retirada" at bounding box center [534, 40] width 25 height 10
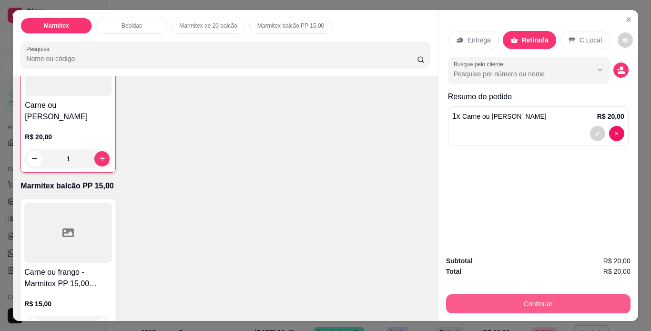
click at [505, 299] on button "Continuar" at bounding box center [538, 303] width 184 height 19
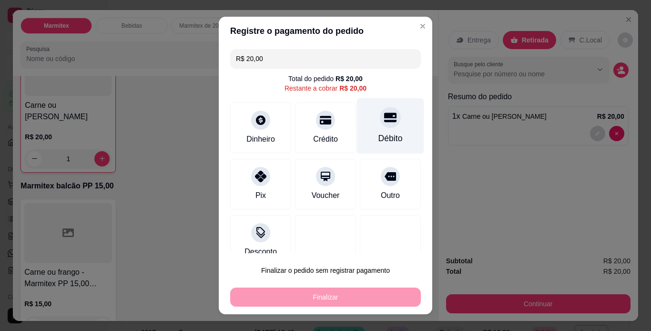
click at [371, 131] on div "Débito" at bounding box center [390, 126] width 67 height 56
type input "R$ 0,00"
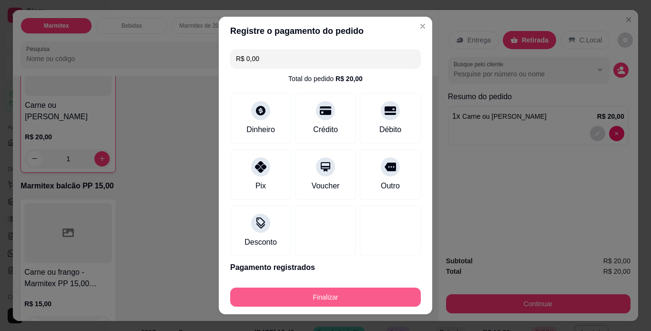
click at [365, 300] on button "Finalizar" at bounding box center [325, 296] width 191 height 19
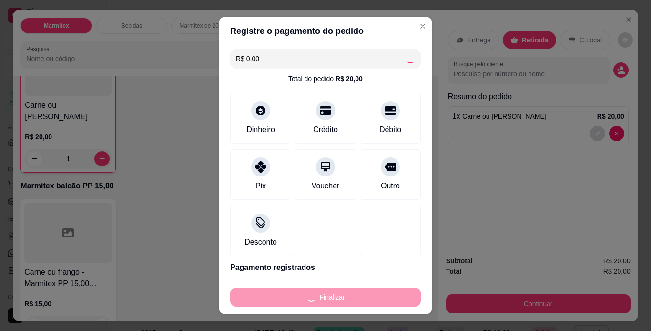
type input "0"
type input "-R$ 20,00"
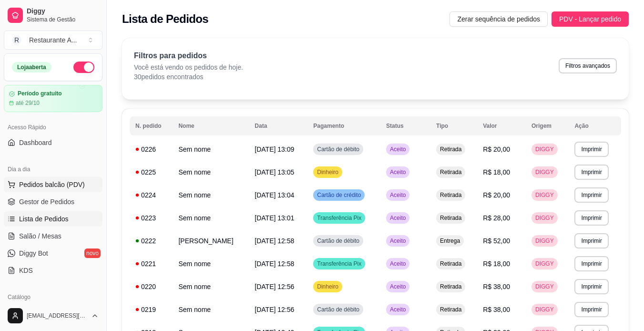
click at [75, 186] on span "Pedidos balcão (PDV)" at bounding box center [52, 185] width 66 height 10
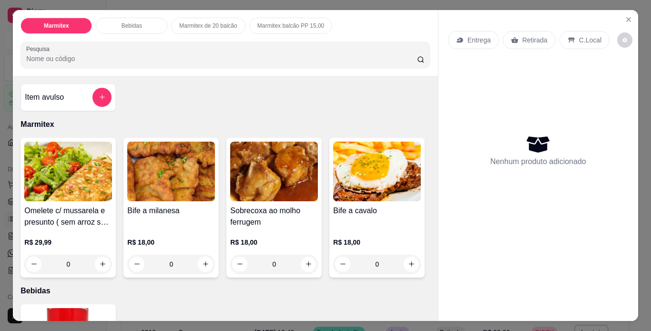
click at [186, 228] on div "R$ 18,00 0" at bounding box center [171, 251] width 88 height 46
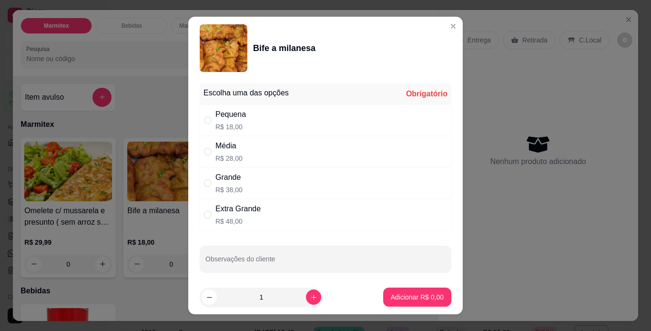
click at [327, 155] on div "Média R$ 28,00" at bounding box center [326, 151] width 252 height 31
radio input "true"
click at [306, 301] on button "increase-product-quantity" at bounding box center [313, 296] width 15 height 15
type input "2"
click at [426, 298] on p "Adicionar R$ 56,00" at bounding box center [415, 297] width 55 height 9
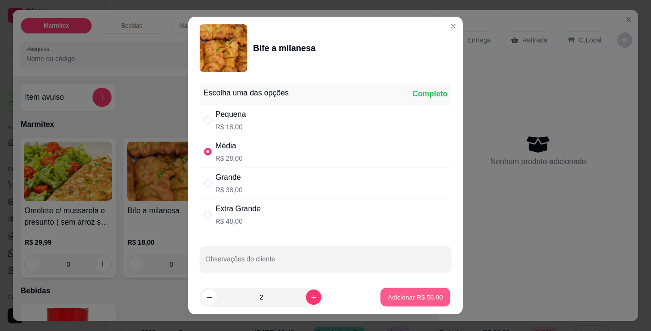
type input "2"
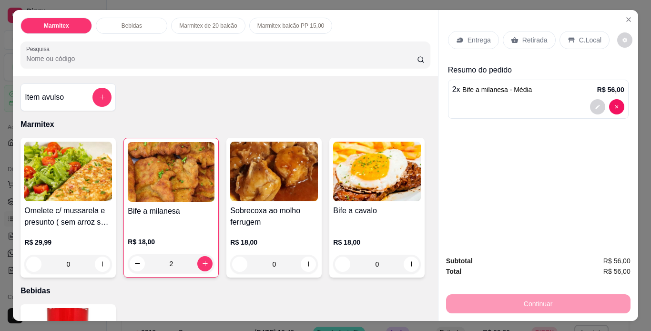
click at [532, 35] on p "Retirada" at bounding box center [534, 40] width 25 height 10
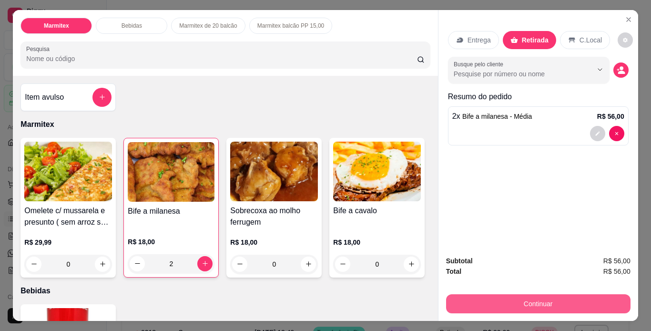
click at [516, 302] on button "Continuar" at bounding box center [538, 303] width 184 height 19
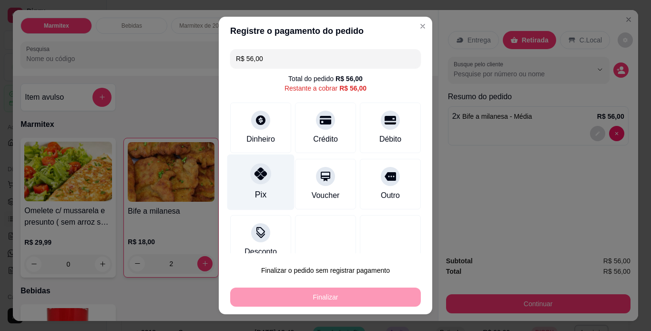
click at [259, 174] on icon at bounding box center [261, 173] width 12 height 12
type input "R$ 0,00"
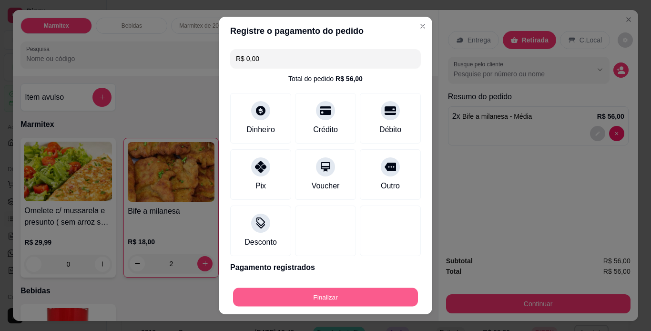
click at [336, 298] on button "Finalizar" at bounding box center [325, 297] width 185 height 19
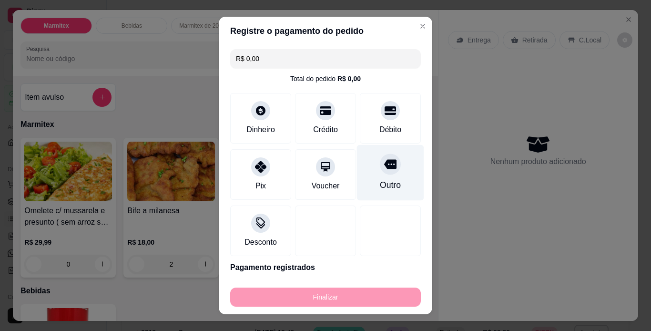
type input "0"
type input "-R$ 56,00"
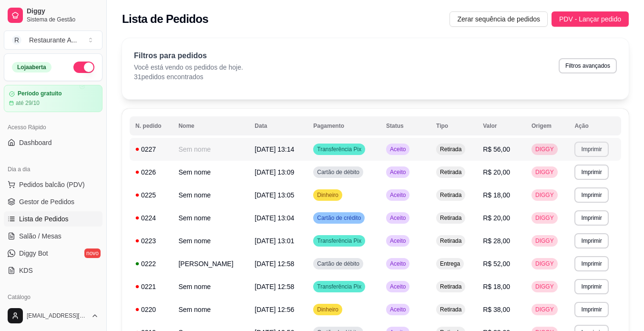
click at [595, 150] on button "Imprimir" at bounding box center [591, 149] width 34 height 15
click at [568, 181] on button "IMPRESSORA" at bounding box center [578, 182] width 69 height 15
click at [594, 151] on button "Imprimir" at bounding box center [591, 149] width 33 height 15
click at [568, 185] on button "IMPRESSORA" at bounding box center [577, 182] width 69 height 15
click at [65, 188] on span "Pedidos balcão (PDV)" at bounding box center [52, 185] width 66 height 10
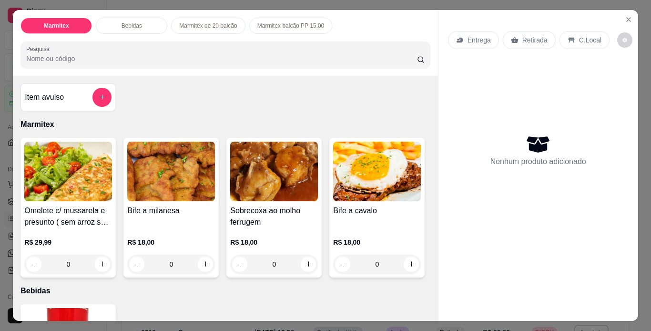
click at [199, 262] on div "0" at bounding box center [171, 264] width 88 height 19
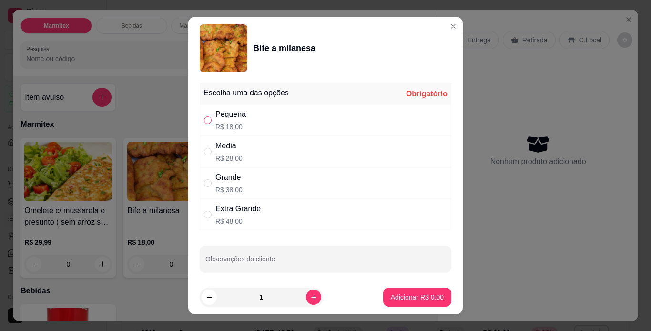
click at [204, 120] on input "" at bounding box center [208, 120] width 8 height 8
radio input "true"
click at [406, 297] on p "Adicionar R$ 18,00" at bounding box center [415, 297] width 55 height 9
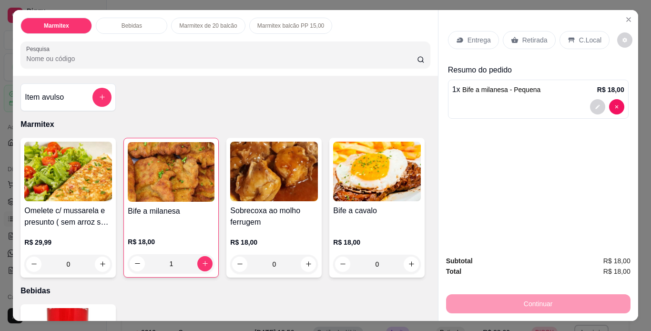
click at [478, 309] on div "Continuar" at bounding box center [538, 302] width 184 height 21
type input "0"
